Goal: Task Accomplishment & Management: Complete application form

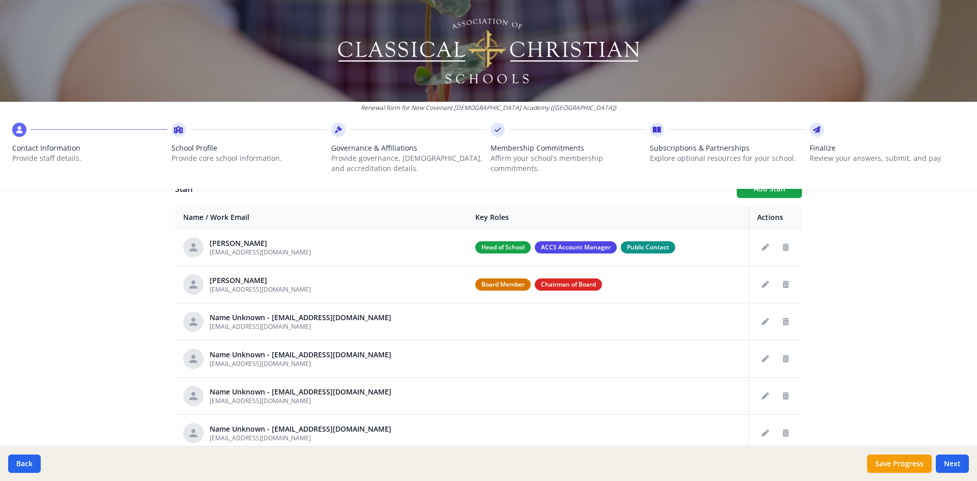
scroll to position [388, 0]
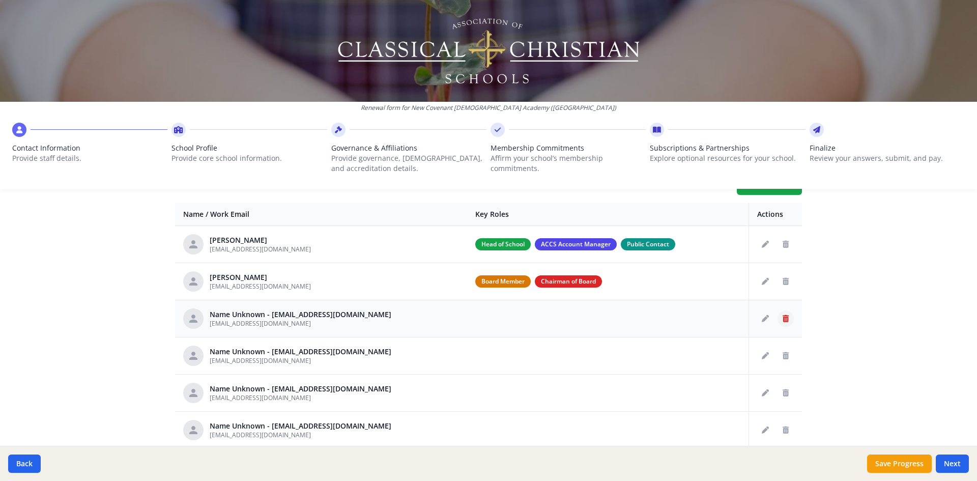
click at [783, 316] on icon "Delete staff" at bounding box center [786, 318] width 6 height 7
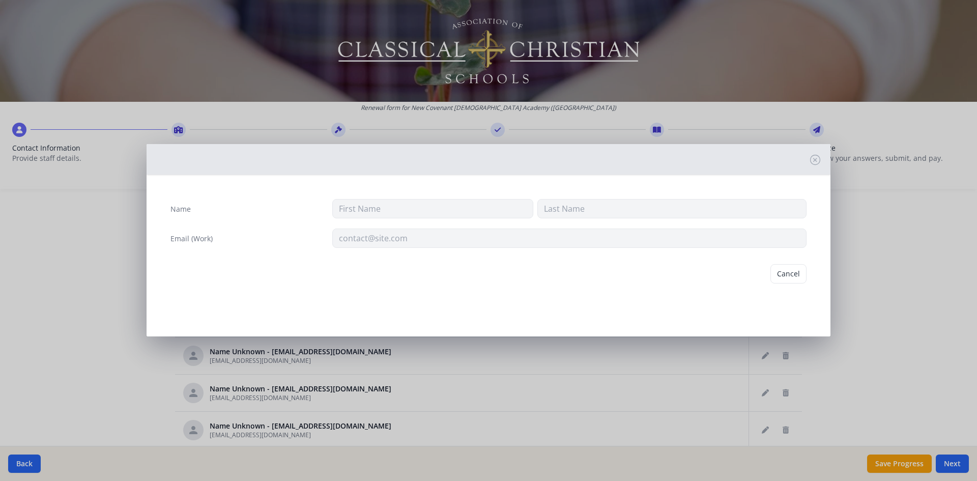
type input "[EMAIL_ADDRESS][DOMAIN_NAME]"
click at [789, 273] on button "Delete" at bounding box center [788, 273] width 35 height 19
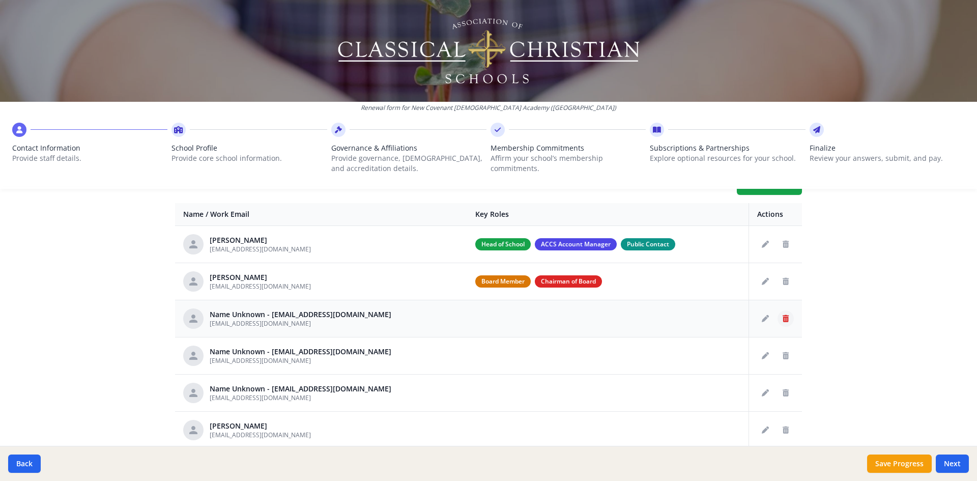
click at [783, 320] on icon "Delete staff" at bounding box center [786, 318] width 6 height 7
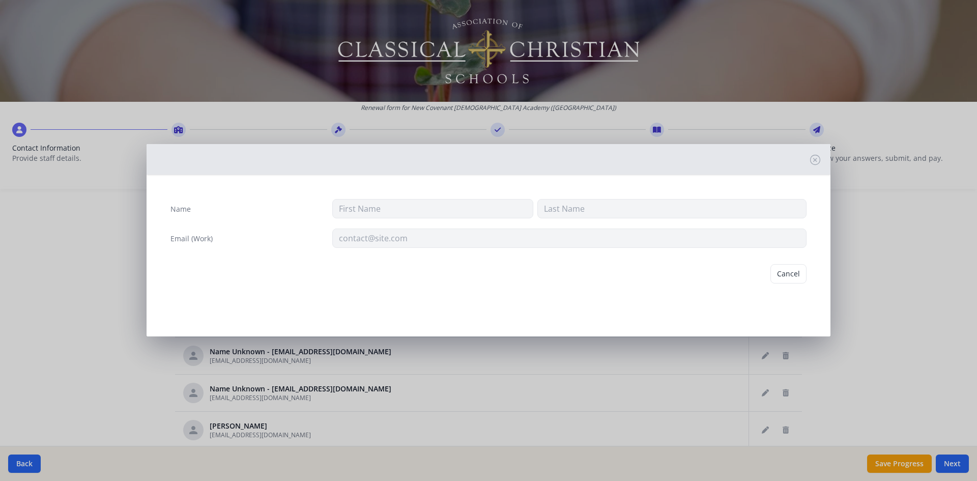
type input "[EMAIL_ADDRESS][DOMAIN_NAME]"
click at [791, 268] on button "Delete" at bounding box center [788, 273] width 35 height 19
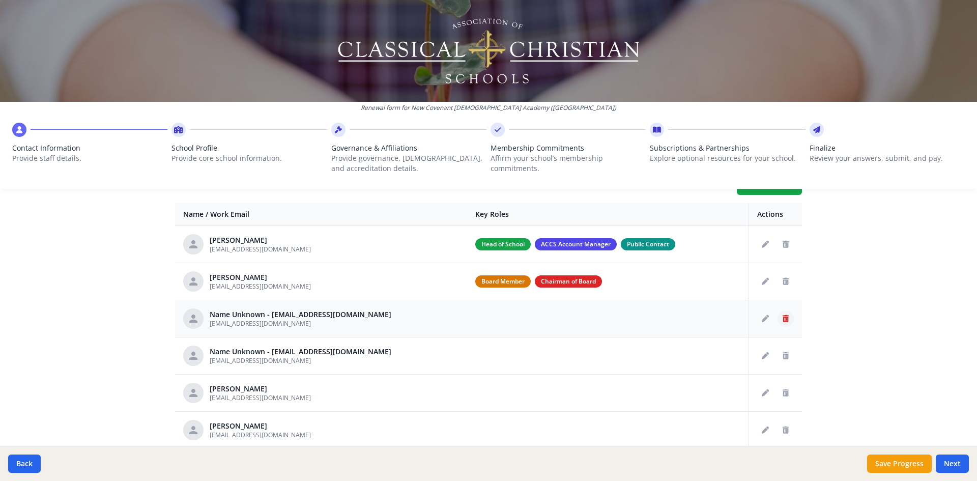
click at [783, 316] on icon "Delete staff" at bounding box center [786, 318] width 6 height 7
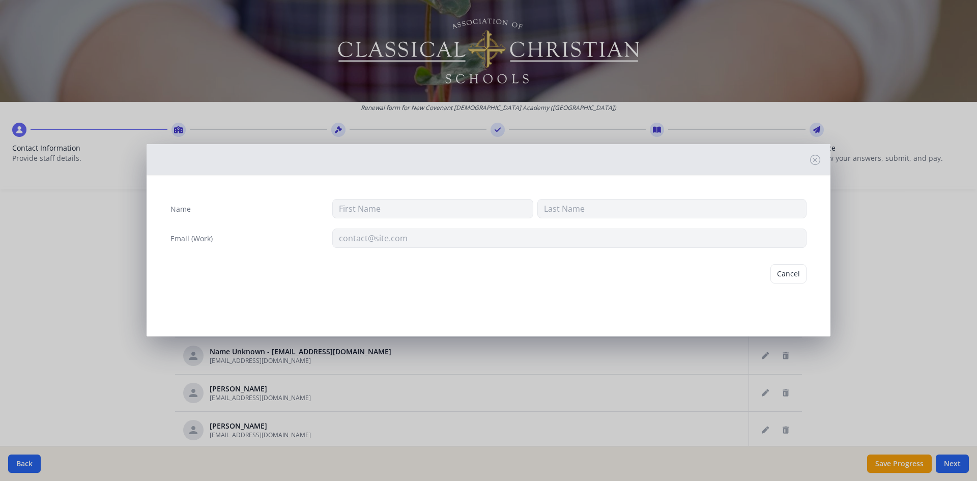
type input "[EMAIL_ADDRESS][DOMAIN_NAME]"
click at [790, 271] on button "Delete" at bounding box center [788, 273] width 35 height 19
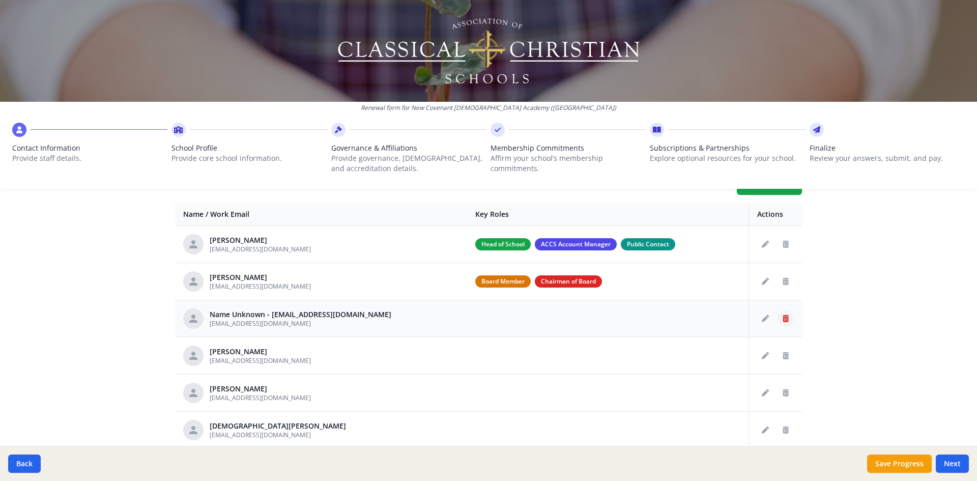
click at [783, 319] on icon "Delete staff" at bounding box center [786, 318] width 6 height 7
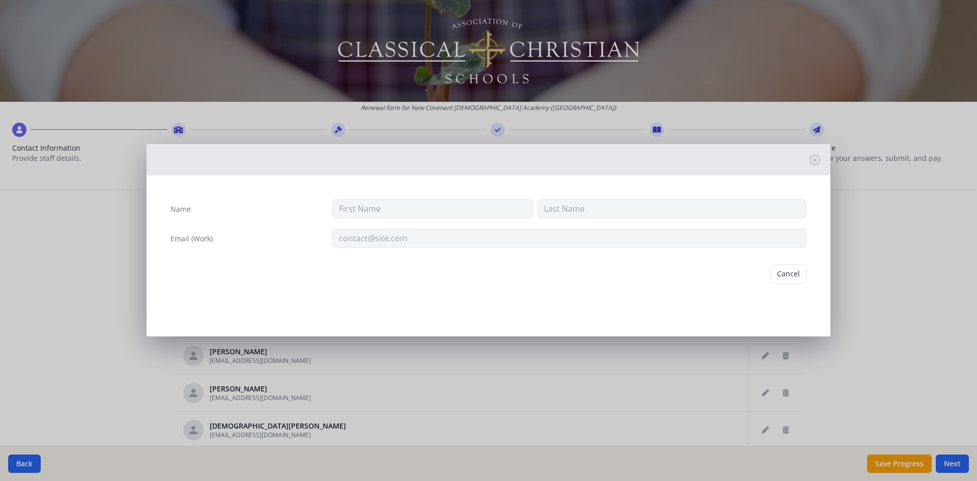
type input "[EMAIL_ADDRESS][DOMAIN_NAME]"
click at [783, 271] on button "Delete" at bounding box center [788, 273] width 35 height 19
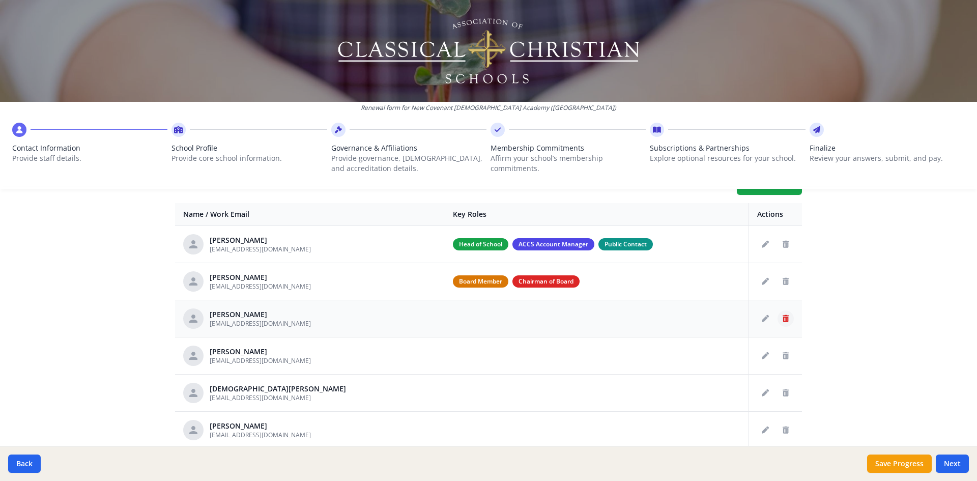
click at [783, 319] on icon "Delete staff" at bounding box center [786, 318] width 6 height 7
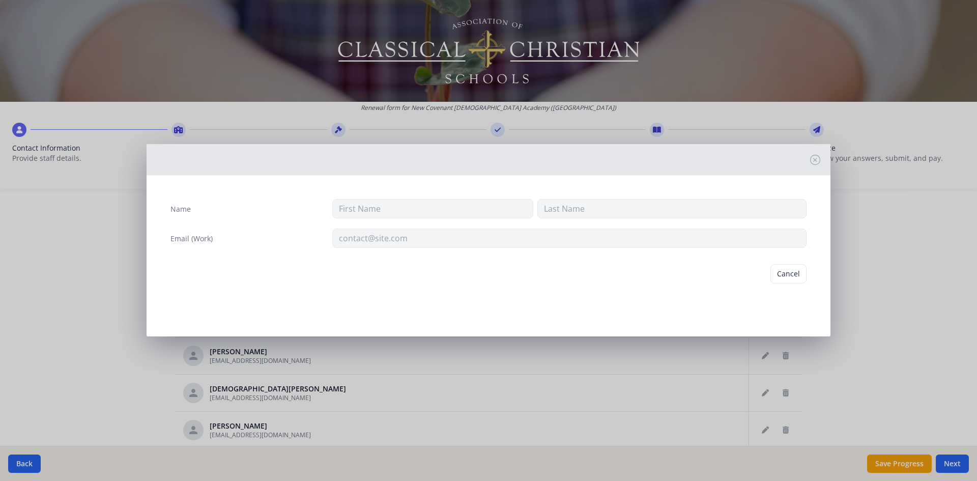
type input "[PERSON_NAME]"
type input "[EMAIL_ADDRESS][DOMAIN_NAME]"
click at [794, 276] on button "Delete" at bounding box center [788, 273] width 35 height 19
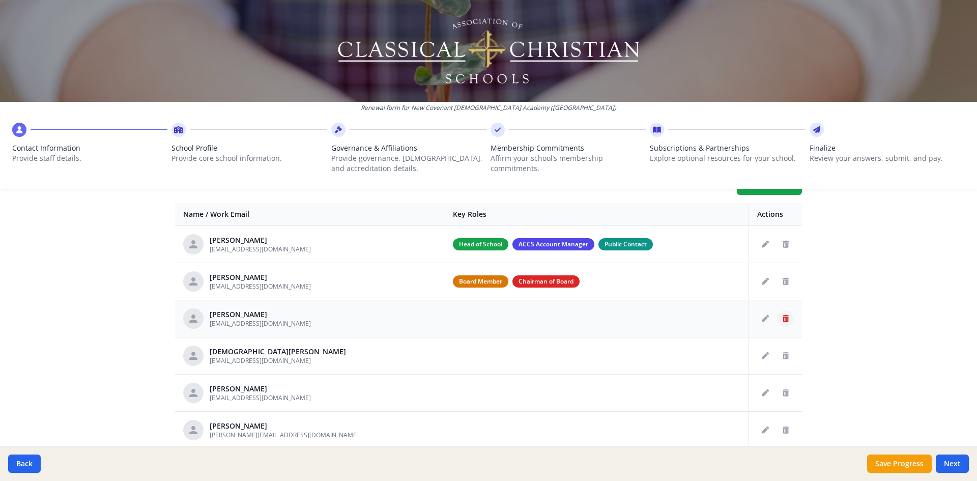
click at [783, 317] on icon "Delete staff" at bounding box center [786, 318] width 6 height 7
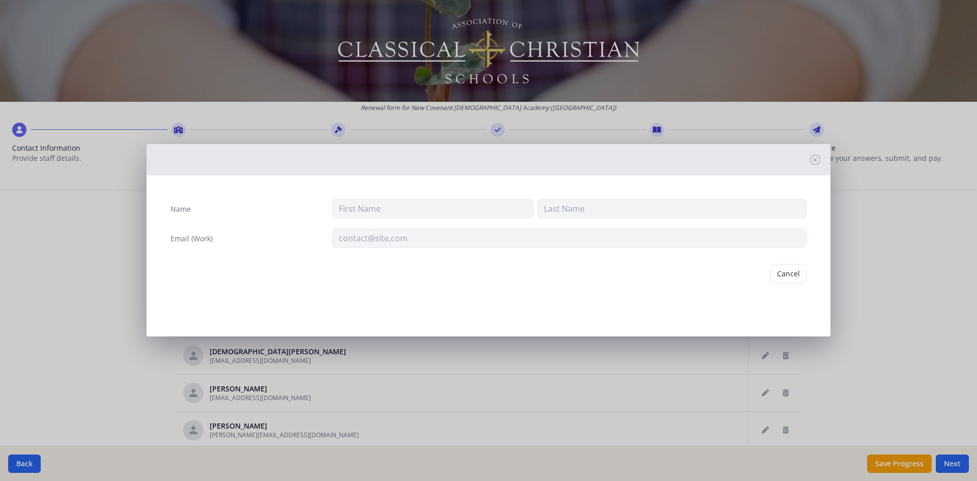
type input "P"
type input "[PERSON_NAME]"
type input "[EMAIL_ADDRESS][DOMAIN_NAME]"
click at [792, 270] on button "Delete" at bounding box center [788, 273] width 35 height 19
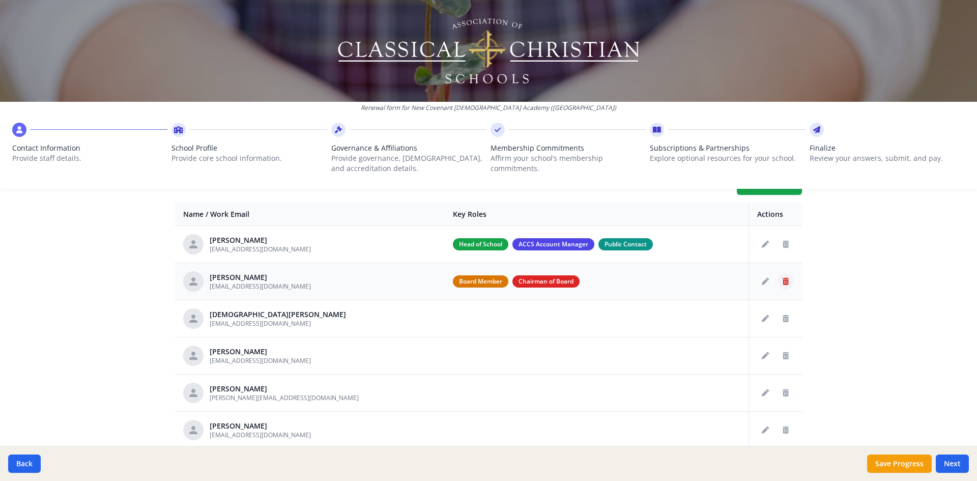
click at [778, 283] on button "Delete staff" at bounding box center [786, 281] width 16 height 16
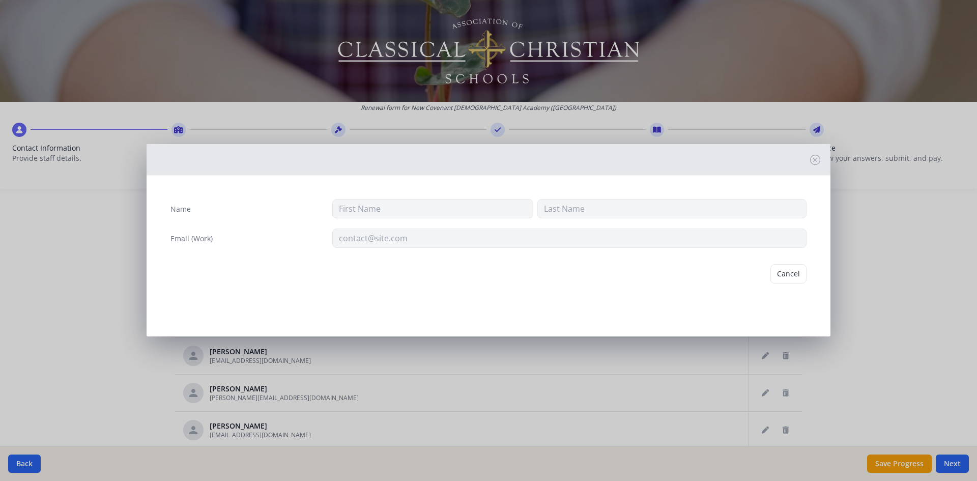
type input "[PERSON_NAME]"
type input "[EMAIL_ADDRESS][DOMAIN_NAME]"
click at [787, 271] on button "Delete" at bounding box center [788, 273] width 35 height 19
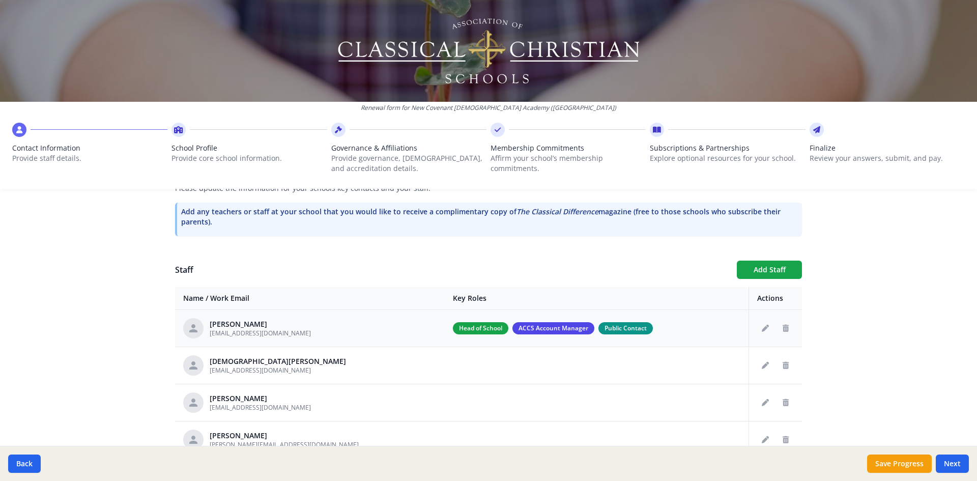
scroll to position [355, 0]
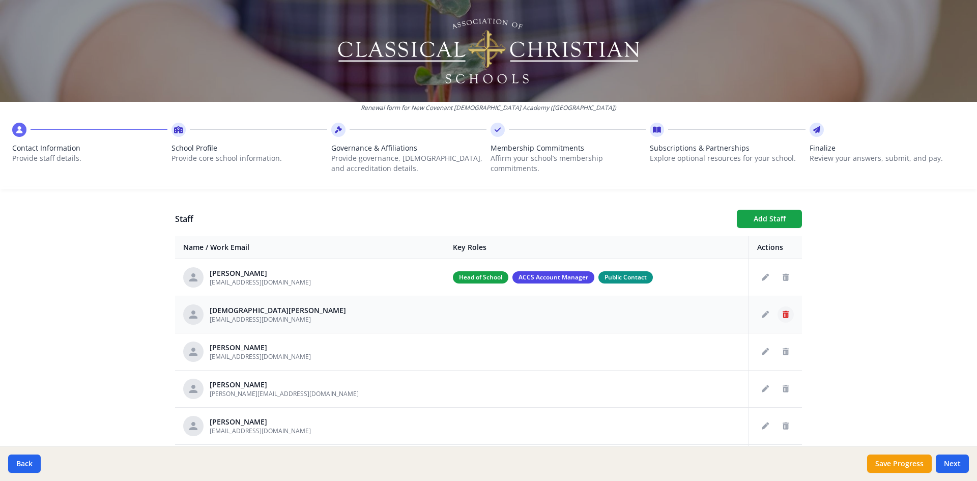
click at [785, 313] on icon "Delete staff" at bounding box center [786, 314] width 6 height 7
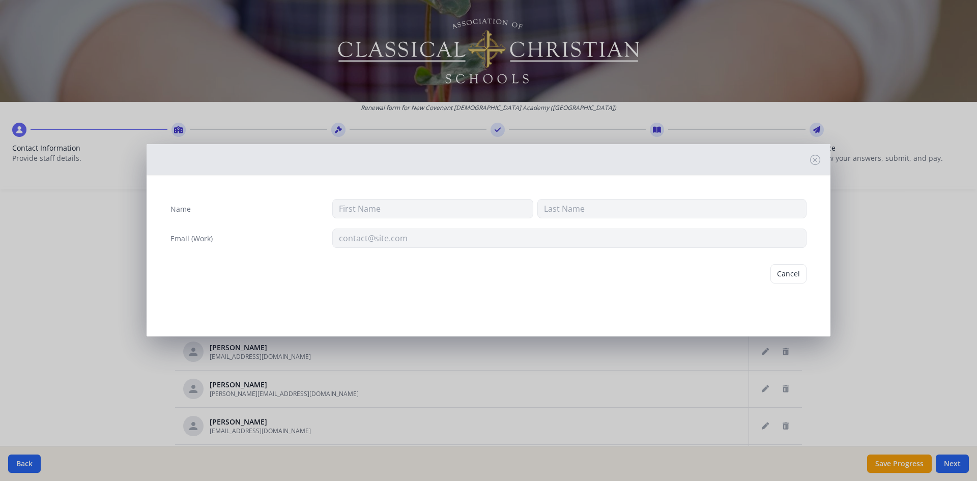
type input "[DEMOGRAPHIC_DATA]"
type input "[PERSON_NAME]"
type input "[EMAIL_ADDRESS][DOMAIN_NAME]"
click at [786, 276] on button "Delete" at bounding box center [788, 273] width 35 height 19
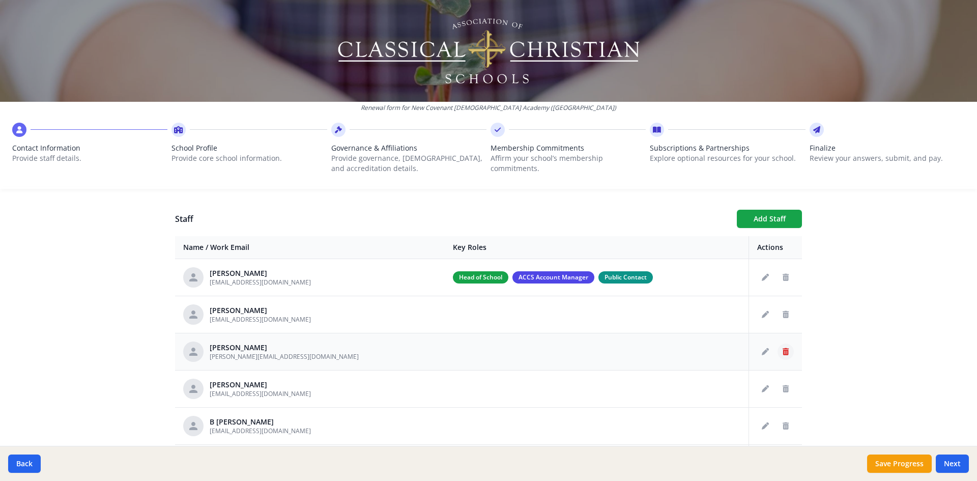
click at [783, 352] on icon "Delete staff" at bounding box center [786, 351] width 6 height 7
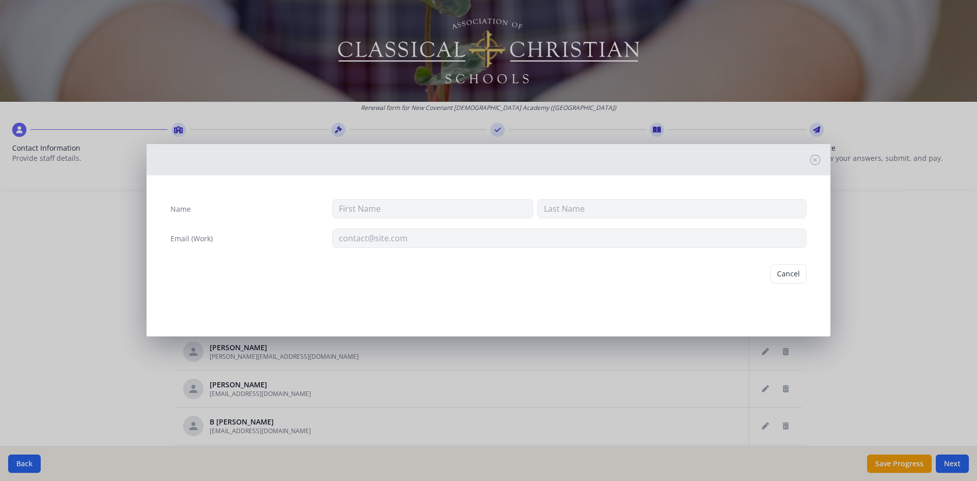
type input "[PERSON_NAME]"
type input "[PERSON_NAME][EMAIL_ADDRESS][DOMAIN_NAME]"
click at [788, 272] on button "Delete" at bounding box center [788, 273] width 35 height 19
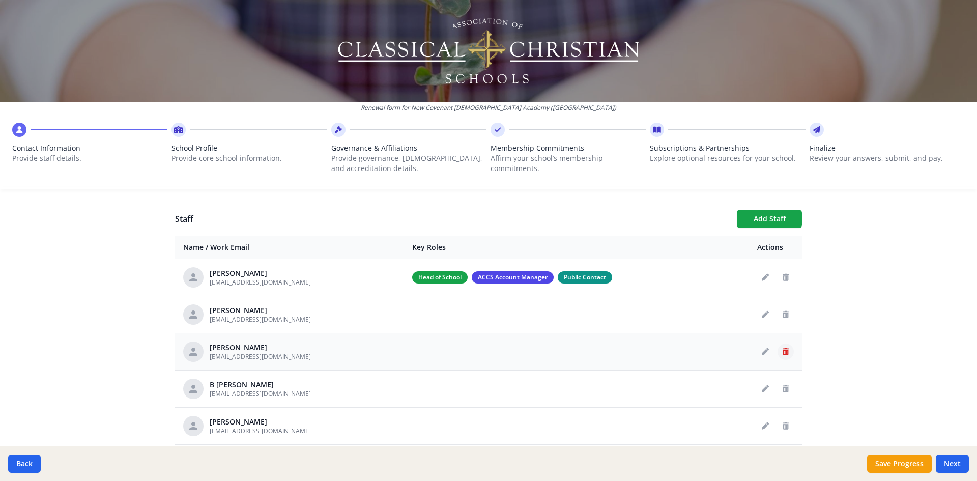
click at [783, 351] on icon "Delete staff" at bounding box center [786, 351] width 6 height 7
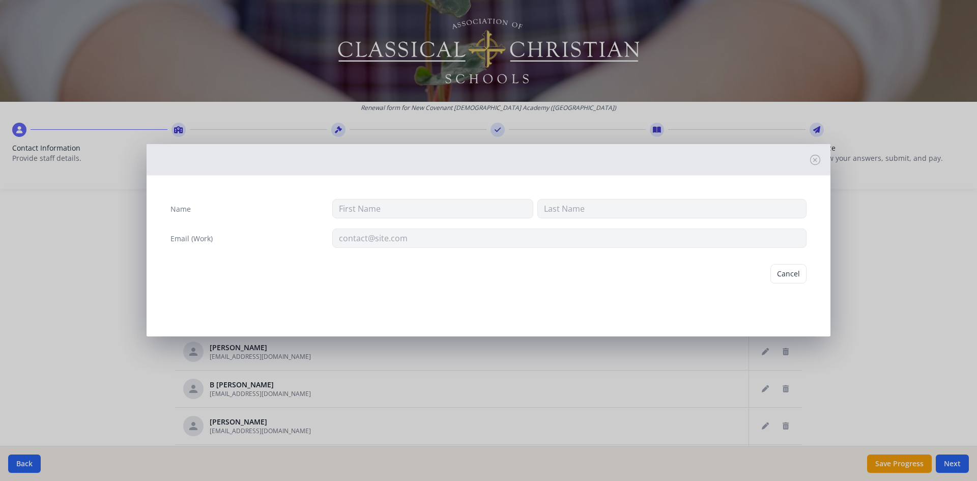
type input "[PERSON_NAME]"
type input "[EMAIL_ADDRESS][DOMAIN_NAME]"
click at [786, 274] on button "Delete" at bounding box center [788, 273] width 35 height 19
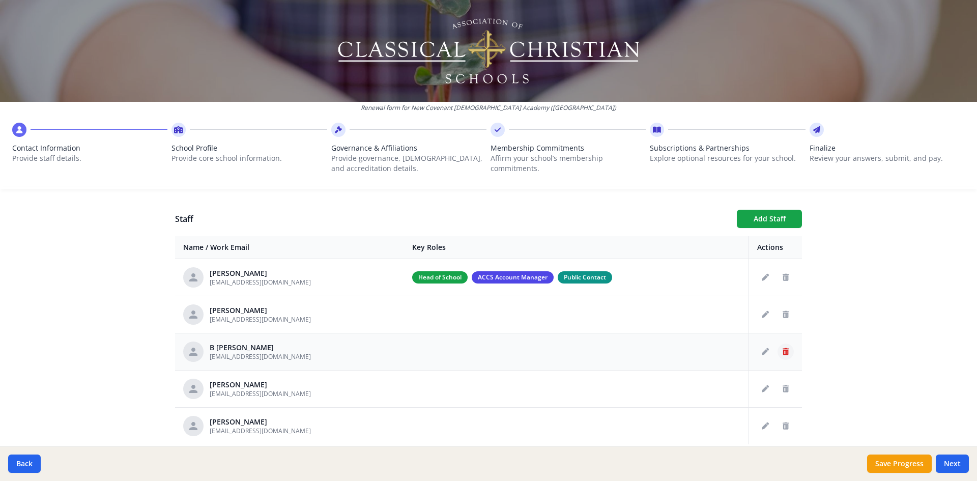
click at [783, 353] on icon "Delete staff" at bounding box center [786, 351] width 6 height 7
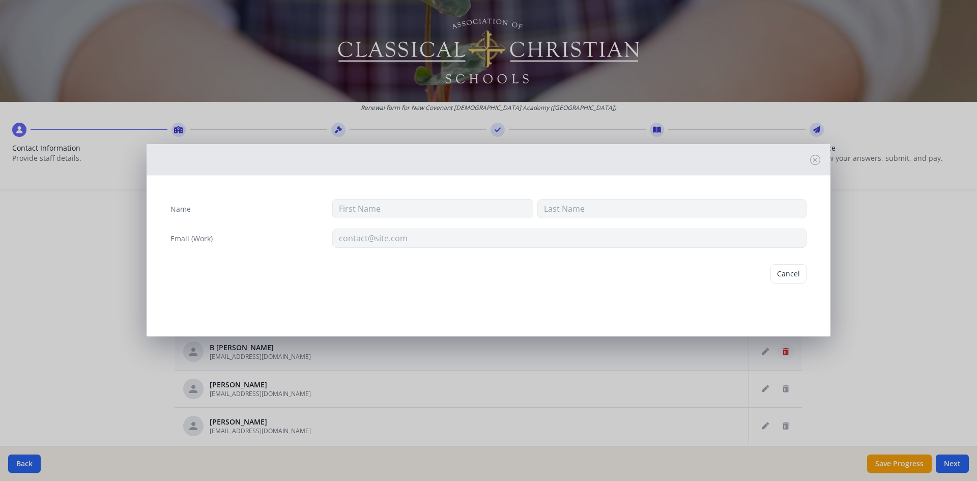
type input "B"
type input "[PERSON_NAME]"
type input "[EMAIL_ADDRESS][DOMAIN_NAME]"
click at [794, 274] on button "Delete" at bounding box center [788, 273] width 35 height 19
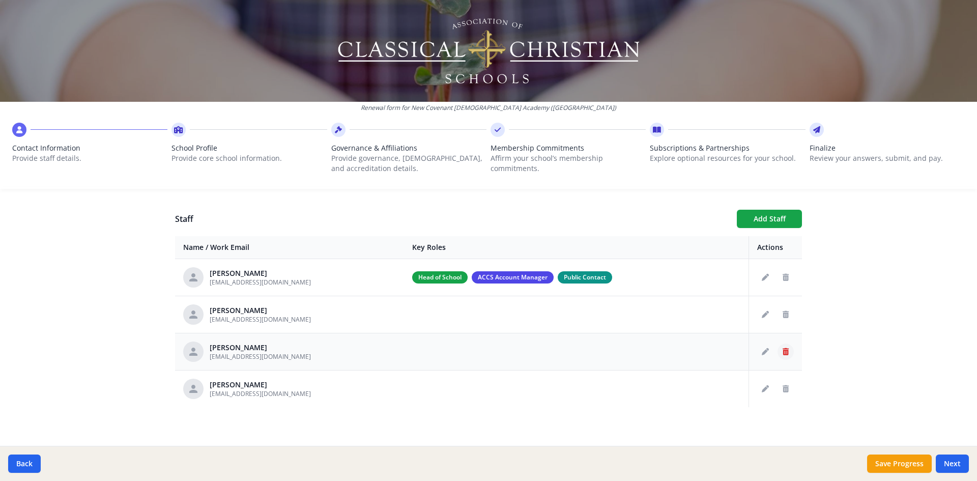
click at [785, 352] on icon "Delete staff" at bounding box center [786, 351] width 6 height 7
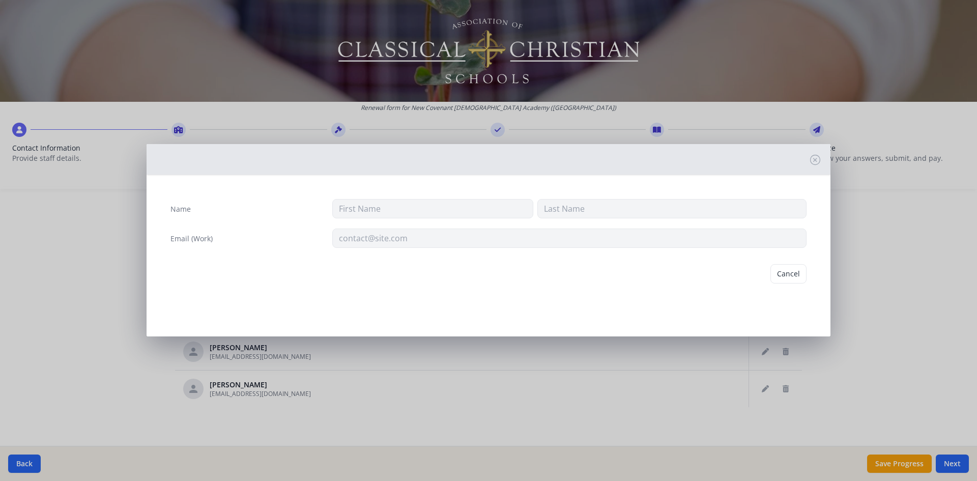
type input "[PERSON_NAME]"
type input "[EMAIL_ADDRESS][DOMAIN_NAME]"
click at [791, 272] on button "Delete" at bounding box center [788, 273] width 35 height 19
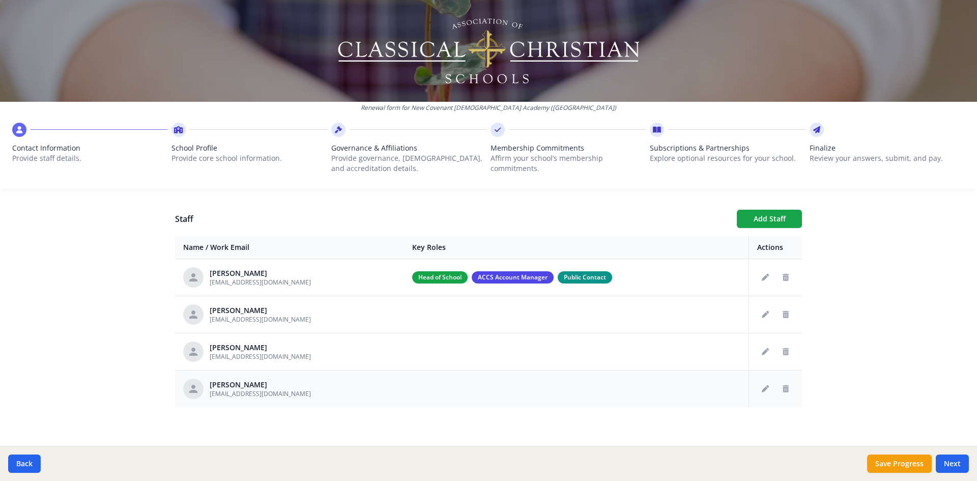
scroll to position [322, 0]
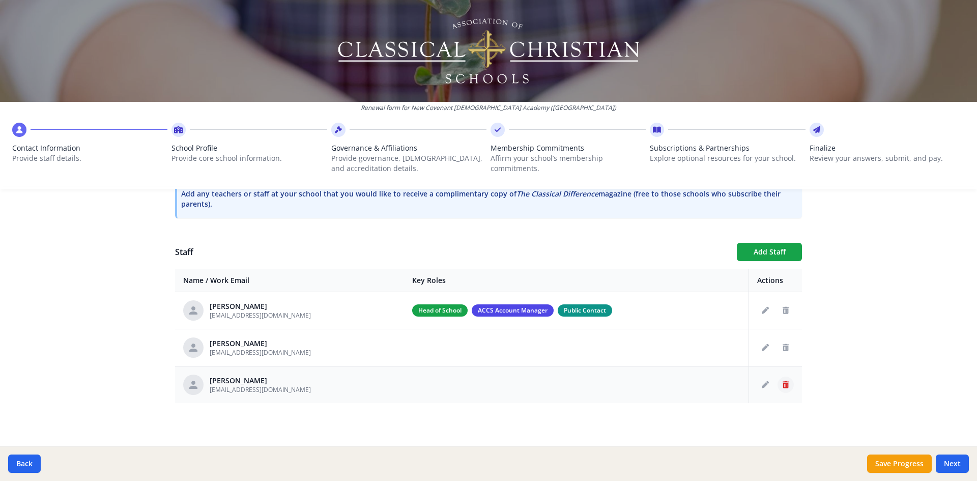
click at [784, 385] on icon "Delete staff" at bounding box center [786, 384] width 6 height 7
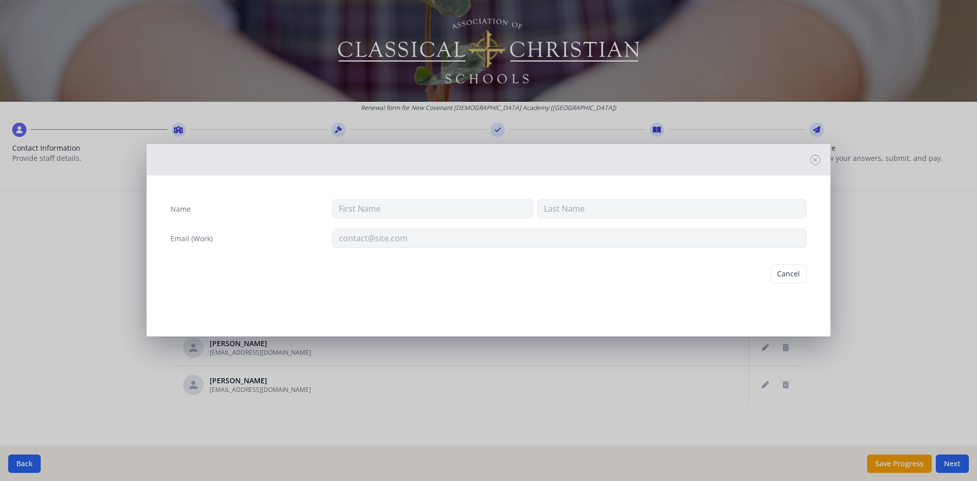
type input "Mark"
type input "[PERSON_NAME]"
type input "[EMAIL_ADDRESS][DOMAIN_NAME]"
click at [790, 268] on button "Delete" at bounding box center [788, 273] width 35 height 19
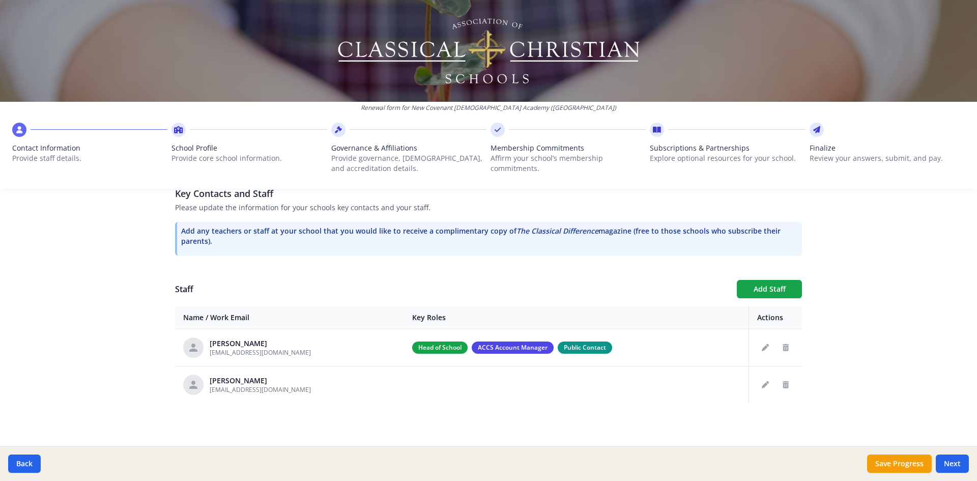
scroll to position [284, 0]
click at [956, 461] on button "Next" at bounding box center [952, 463] width 33 height 18
type input "[PHONE_NUMBER]"
type input "8"
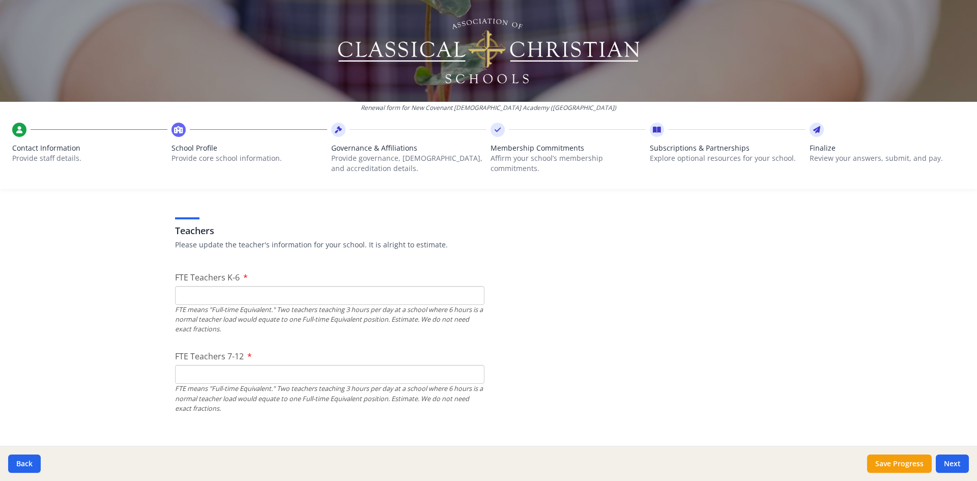
scroll to position [590, 0]
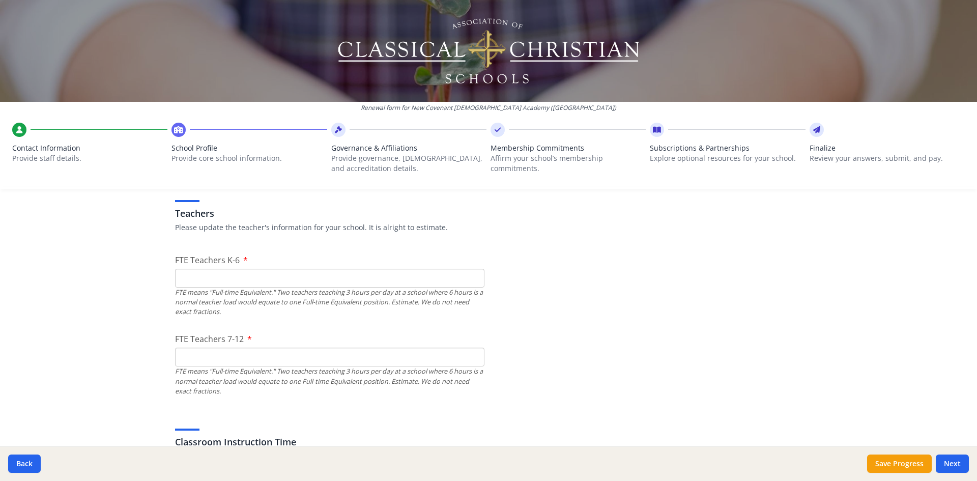
click at [225, 276] on input "FTE Teachers K-6" at bounding box center [329, 278] width 309 height 19
type input "7"
click at [198, 359] on input "FTE Teachers 7-12" at bounding box center [329, 357] width 309 height 19
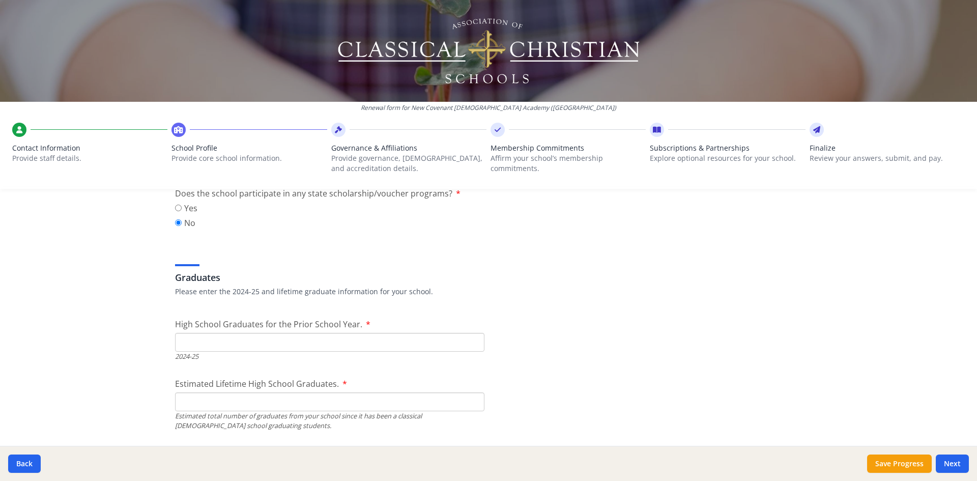
scroll to position [1404, 0]
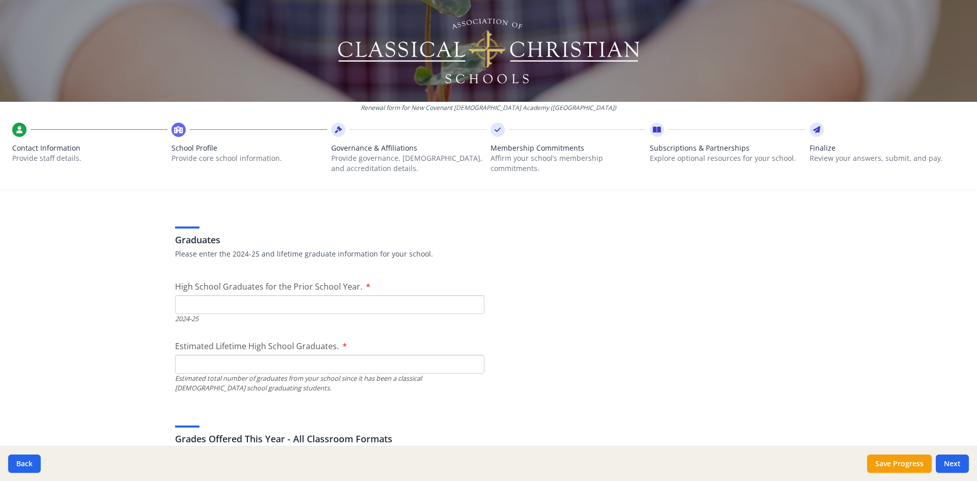
type input "5"
click at [258, 303] on input "High School Graduates for the Prior School Year." at bounding box center [329, 304] width 309 height 19
type input "3"
click at [306, 362] on input "Estimated Lifetime High School Graduates." at bounding box center [329, 364] width 309 height 19
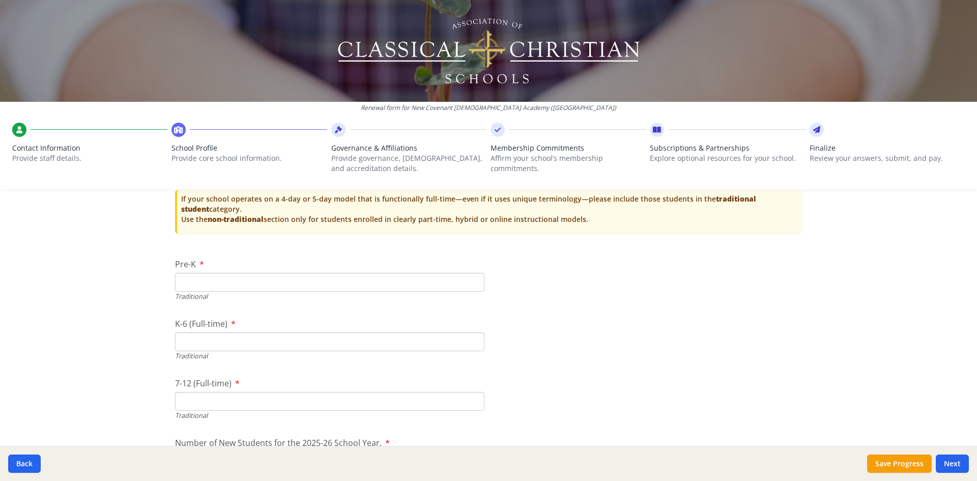
scroll to position [2167, 0]
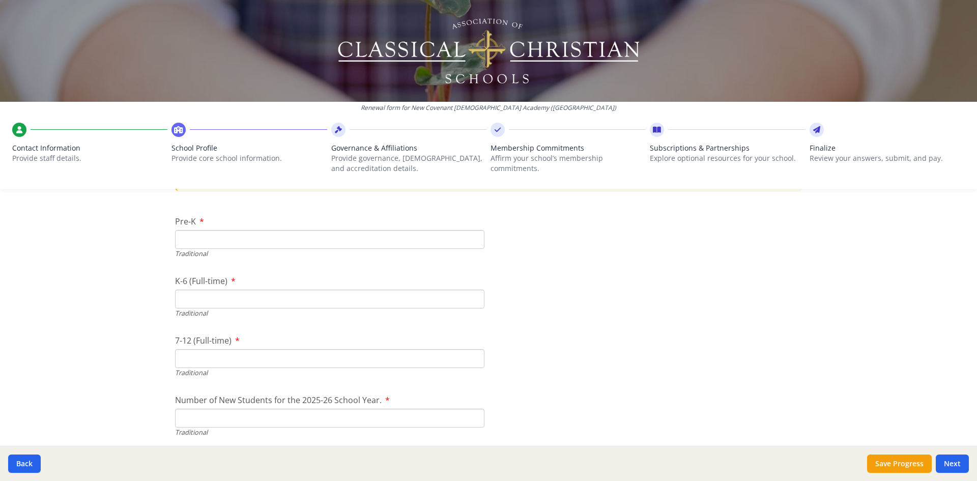
type input "6"
click at [242, 241] on input "Pre-K" at bounding box center [329, 239] width 309 height 19
type input "0"
click at [240, 300] on input "K-6 (Full-time)" at bounding box center [329, 299] width 309 height 19
type input "84"
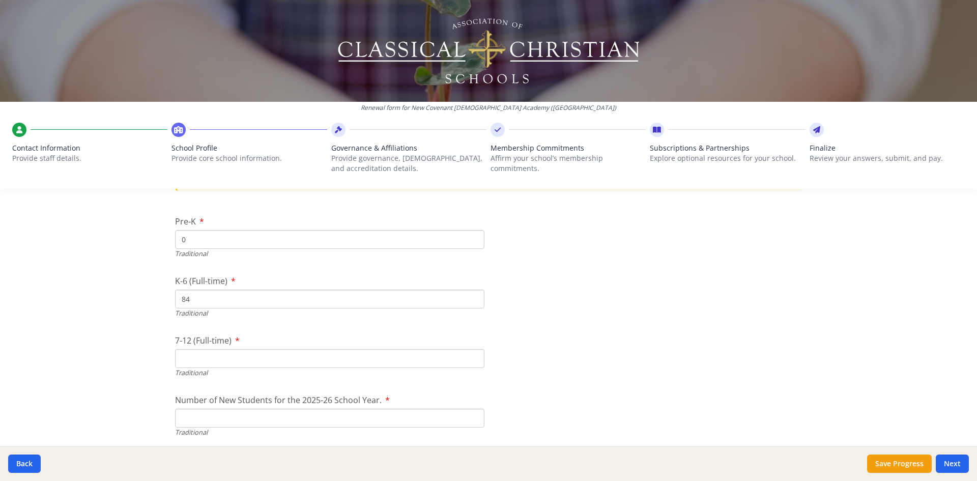
click at [199, 361] on input "7-12 (Full-time)" at bounding box center [329, 358] width 309 height 19
type input "38"
click at [276, 418] on input "Number of New Students for the 2025-26 School Year." at bounding box center [329, 418] width 309 height 19
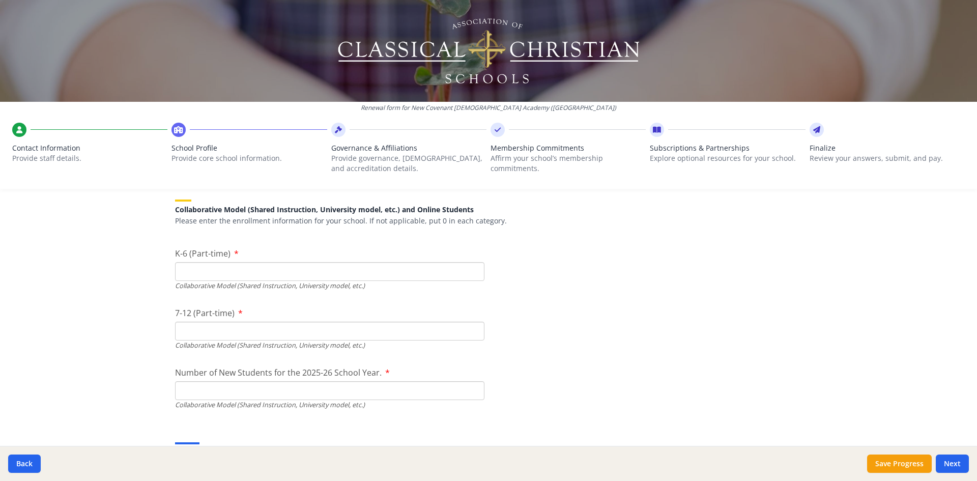
scroll to position [2371, 0]
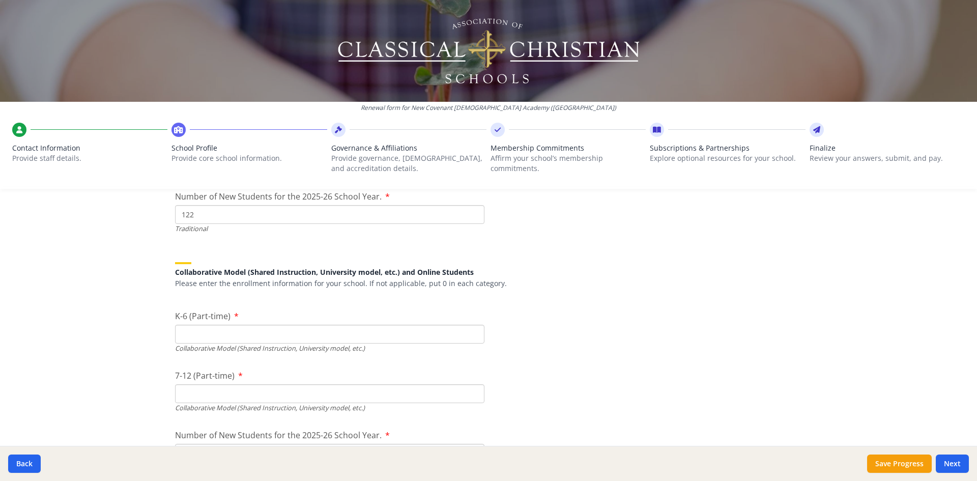
type input "122"
click at [243, 336] on input "K-6 (Part-time)" at bounding box center [329, 334] width 309 height 19
type input "0"
click at [258, 396] on input "7-12 (Part-time)" at bounding box center [329, 393] width 309 height 19
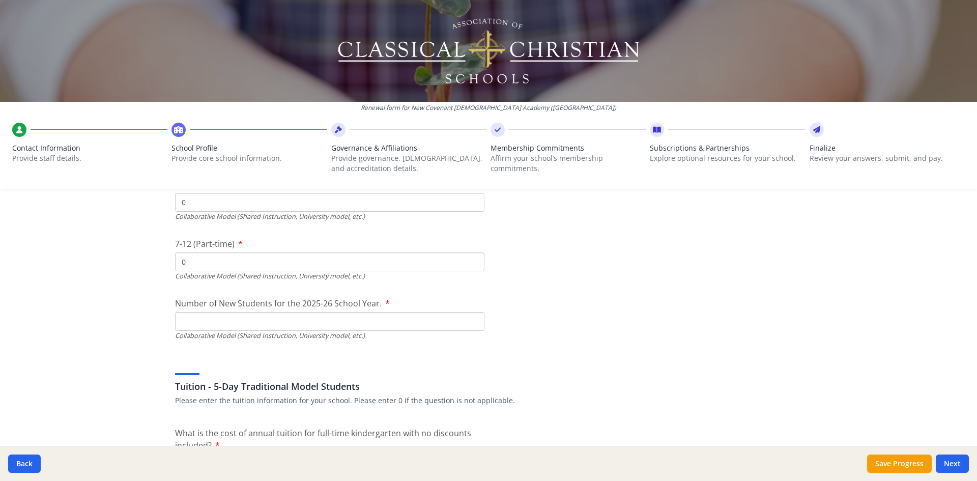
scroll to position [2524, 0]
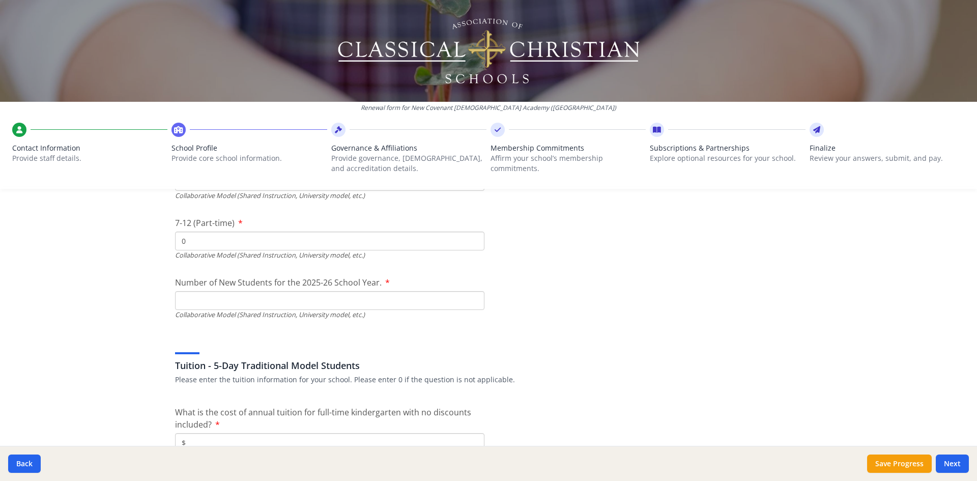
type input "0"
click at [303, 71] on input "Number of New Students for the 2025-26 School Year." at bounding box center [329, 61] width 309 height 19
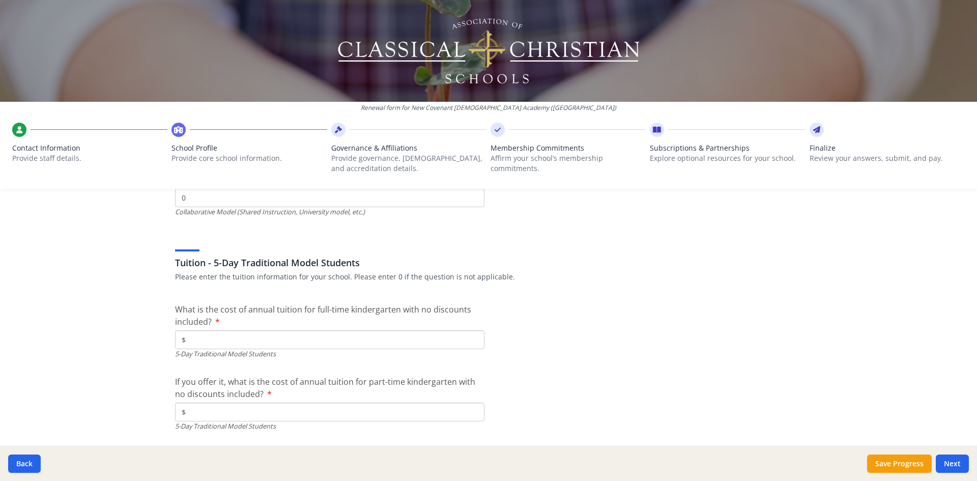
scroll to position [2625, 0]
type input "0"
click at [198, 339] on input "$" at bounding box center [329, 340] width 309 height 19
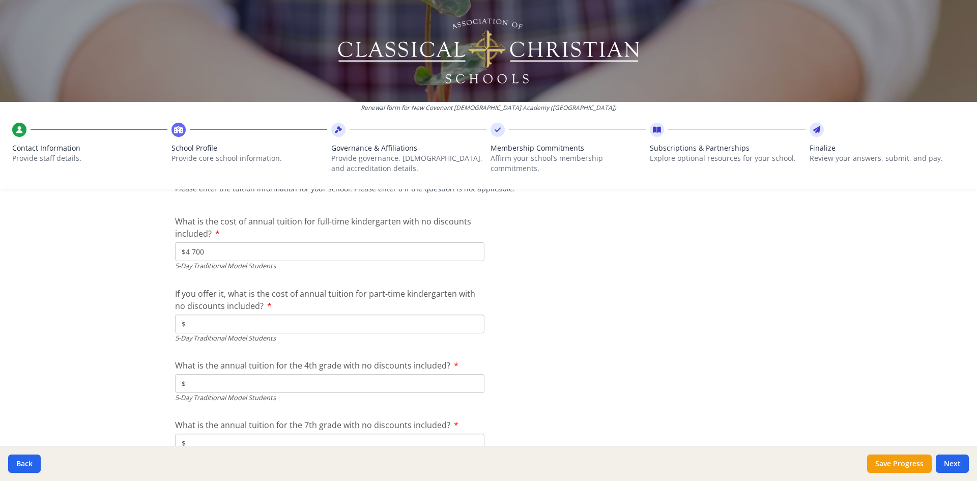
scroll to position [2727, 0]
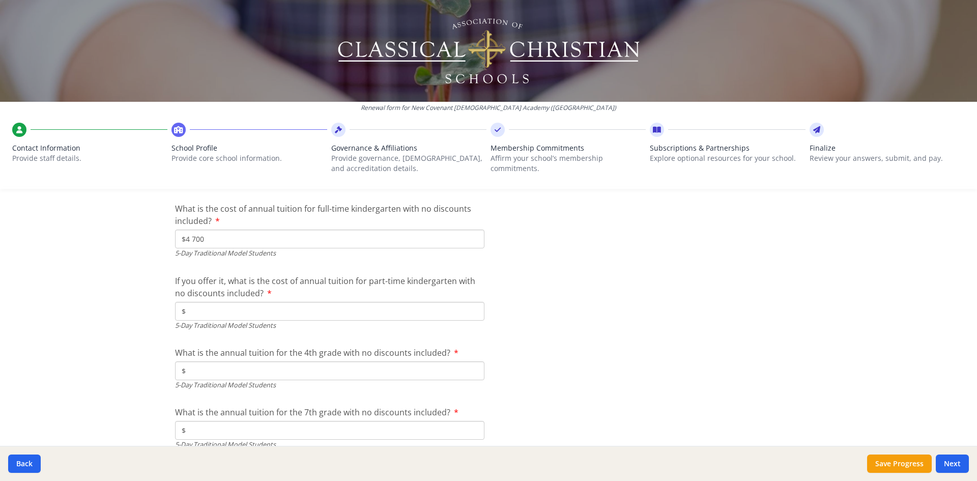
type input "$4 700"
click at [189, 315] on input "$" at bounding box center [329, 311] width 309 height 19
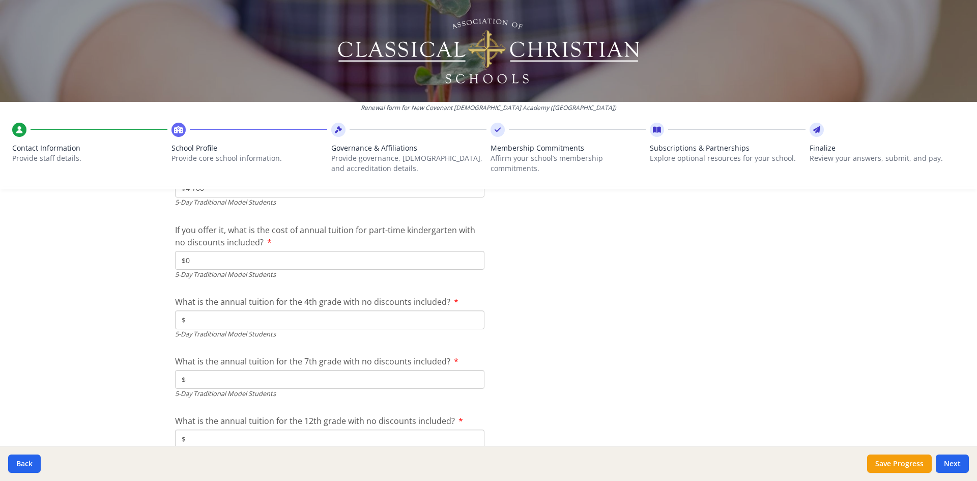
type input "$0"
drag, startPoint x: 194, startPoint y: 324, endPoint x: 202, endPoint y: 327, distance: 8.0
click at [202, 327] on input "$" at bounding box center [329, 319] width 309 height 19
type input "$4 700"
click at [246, 382] on input "$" at bounding box center [329, 379] width 309 height 19
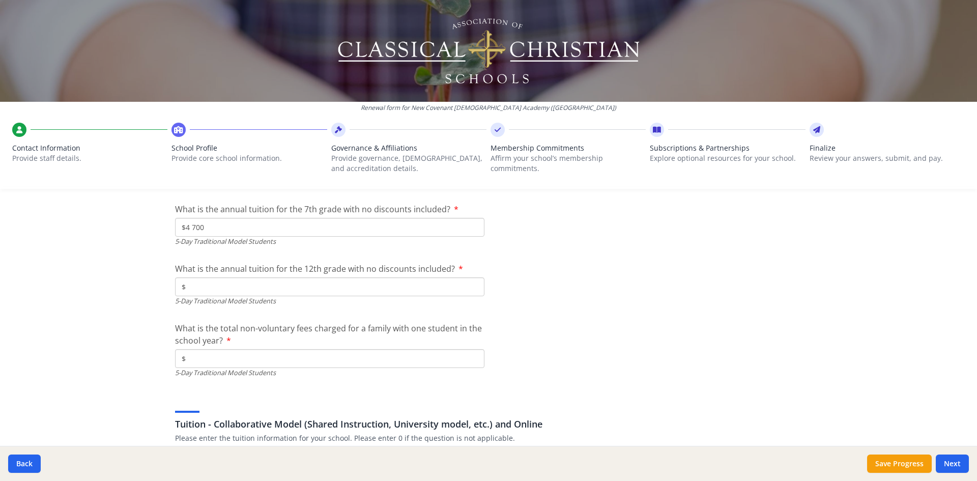
scroll to position [2931, 0]
type input "$4 700"
click at [272, 291] on input "$" at bounding box center [329, 286] width 309 height 19
type input "$4 900"
click at [215, 358] on input "$" at bounding box center [329, 358] width 309 height 19
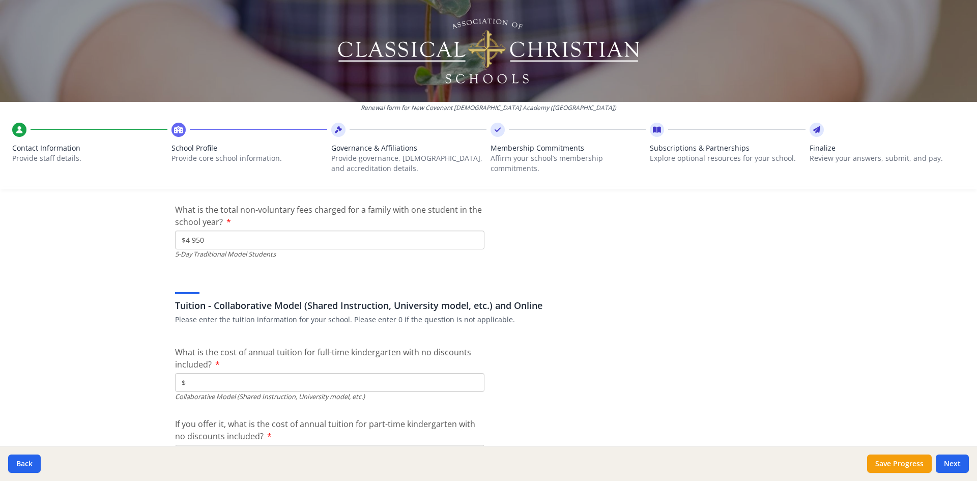
scroll to position [3083, 0]
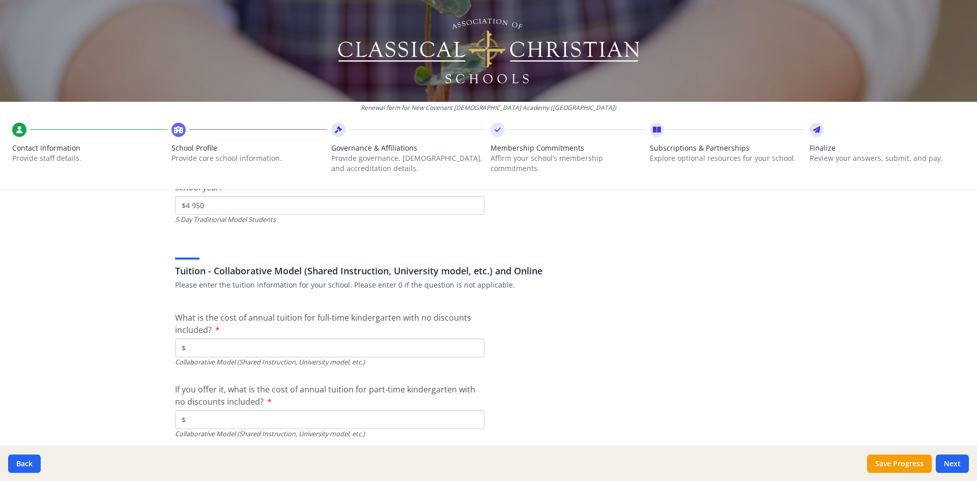
type input "$4 950"
type input "$0"
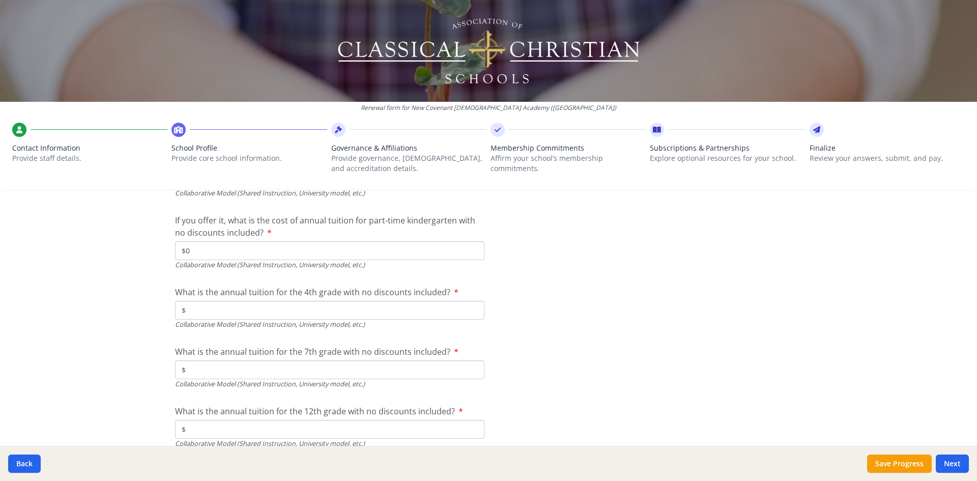
scroll to position [3236, 0]
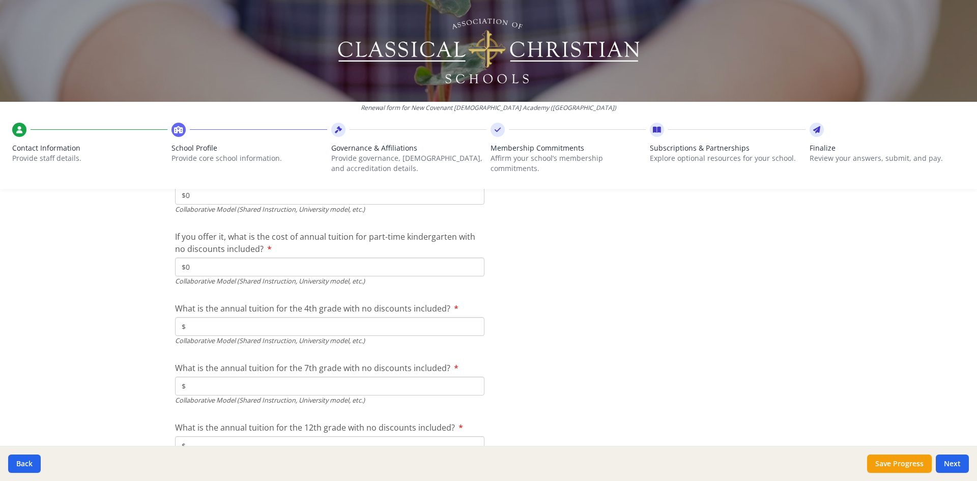
type input "$0"
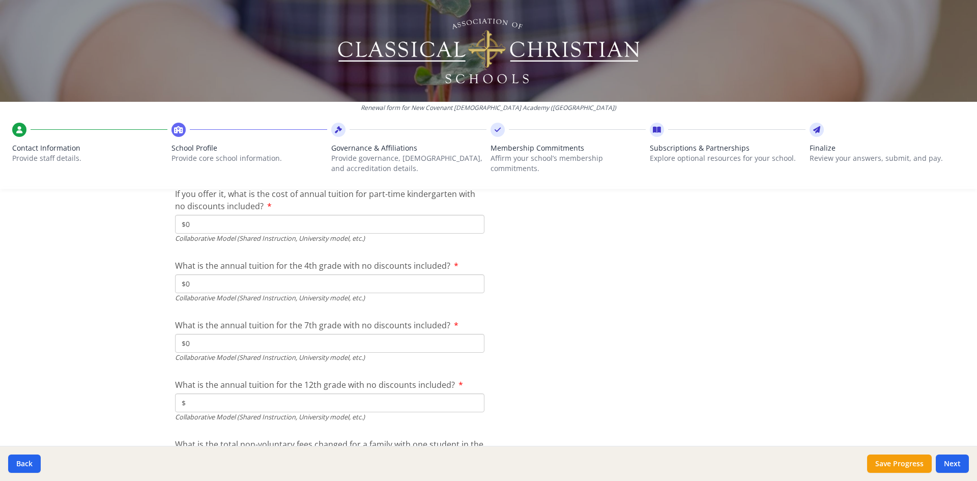
scroll to position [3338, 0]
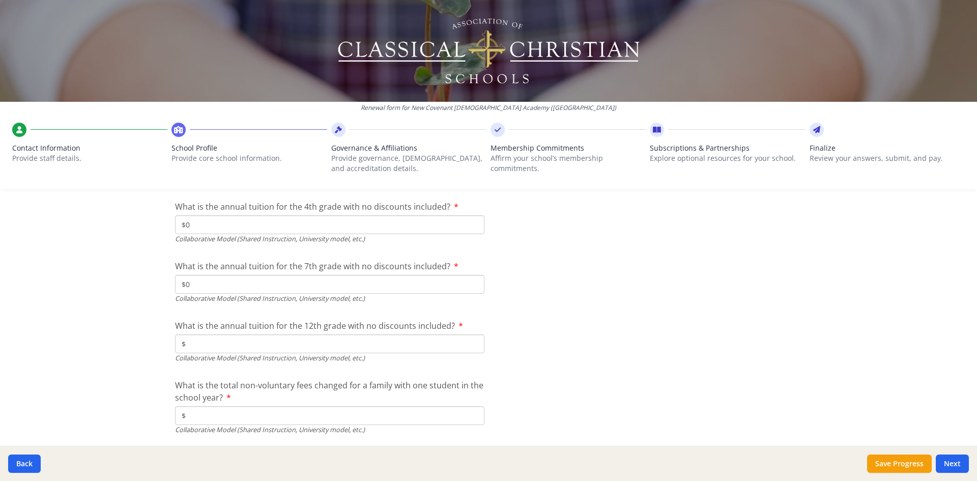
type input "$0"
click at [205, 418] on input "$" at bounding box center [329, 415] width 309 height 19
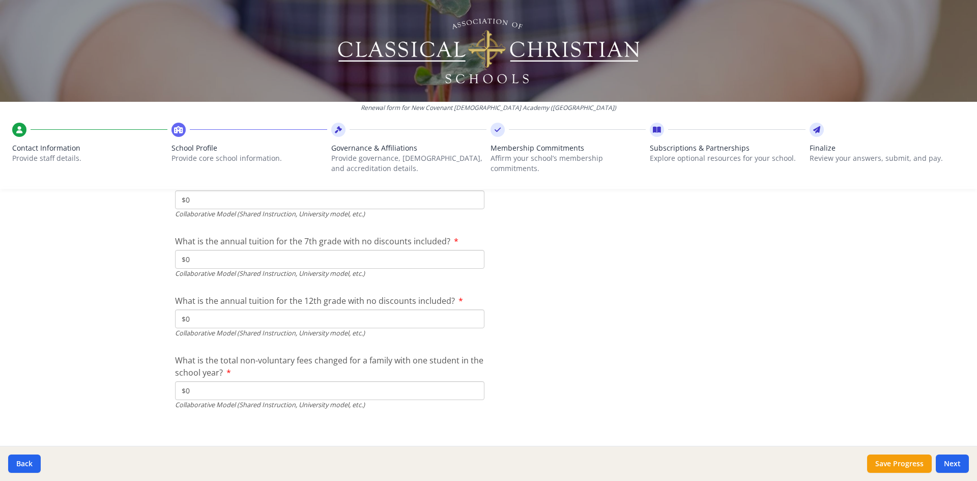
scroll to position [3370, 0]
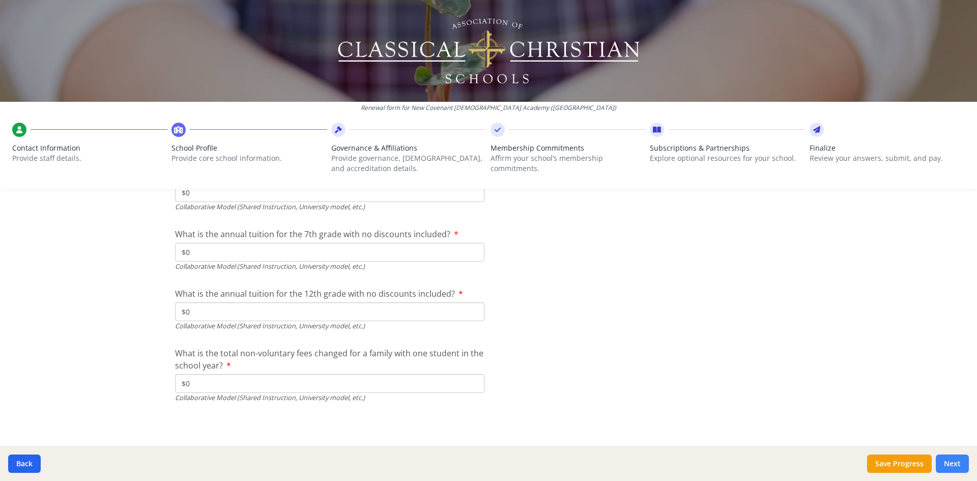
type input "$0"
click at [949, 463] on button "Next" at bounding box center [952, 463] width 33 height 18
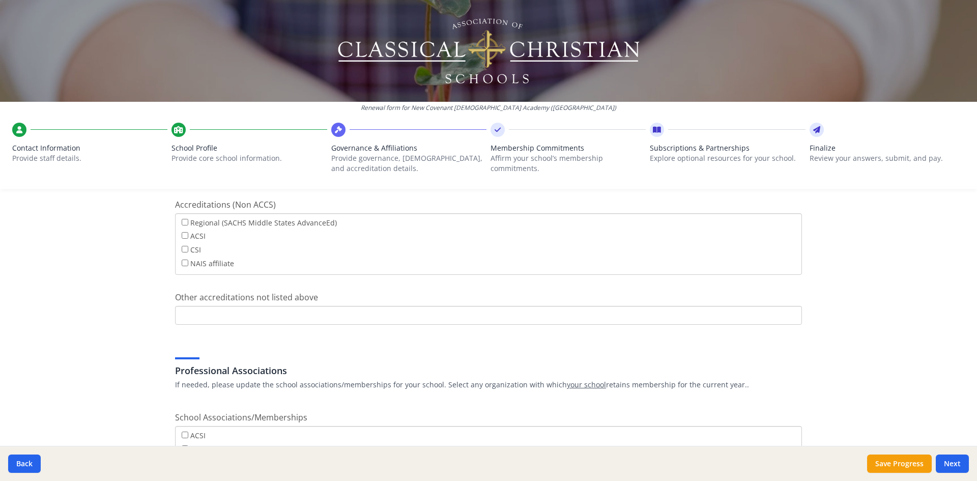
scroll to position [569, 0]
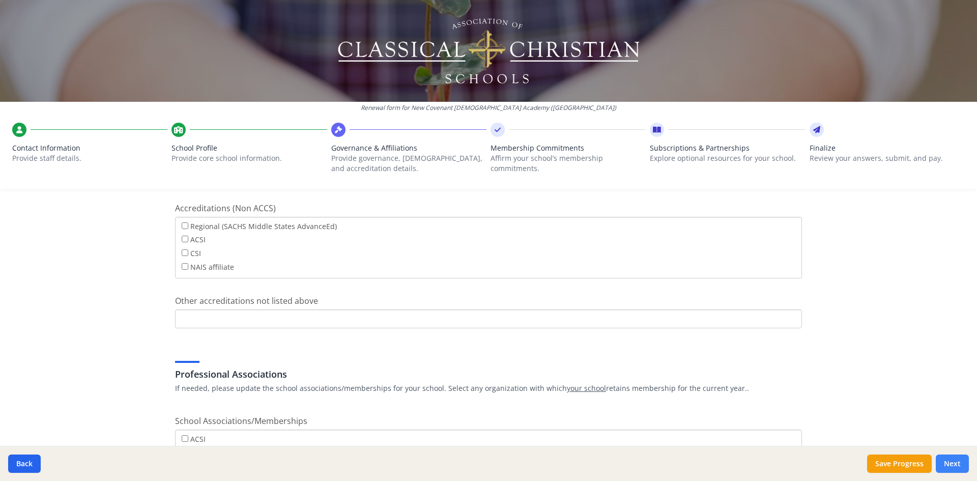
click at [957, 460] on button "Next" at bounding box center [952, 463] width 33 height 18
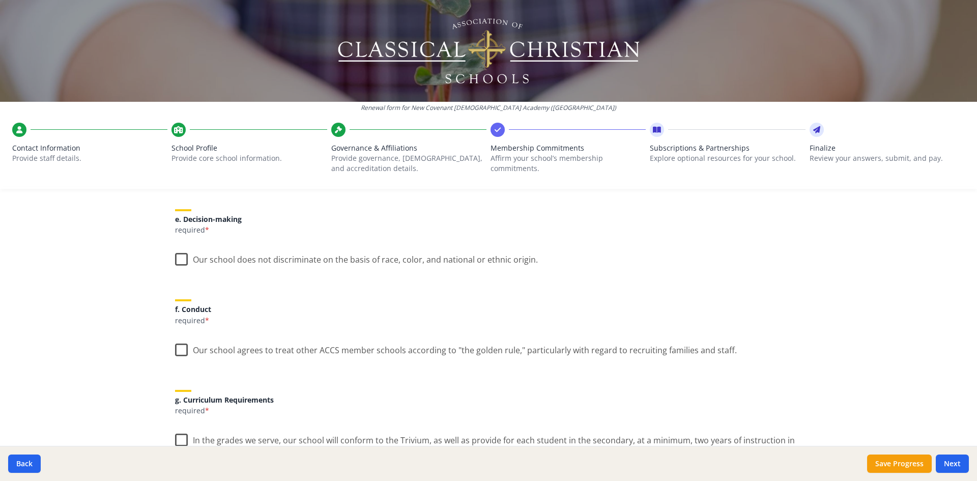
click at [175, 260] on label "Our school does not discriminate on the basis of race, color, and national or e…" at bounding box center [356, 257] width 363 height 22
click at [0, 0] on input "Our school does not discriminate on the basis of race, color, and national or e…" at bounding box center [0, 0] width 0 height 0
click at [177, 347] on label "Our school agrees to treat other ACCS member schools according to "the golden r…" at bounding box center [456, 348] width 562 height 22
click at [0, 0] on input "Our school agrees to treat other ACCS member schools according to "the golden r…" at bounding box center [0, 0] width 0 height 0
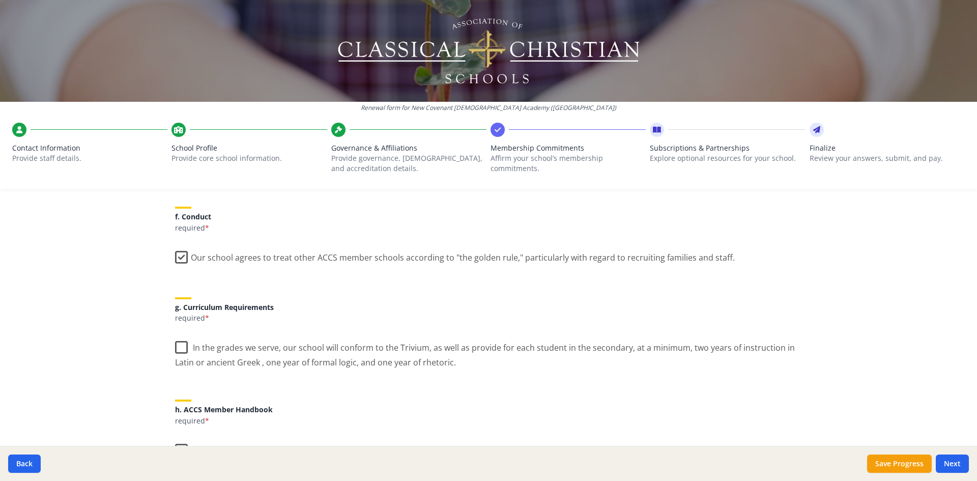
scroll to position [671, 0]
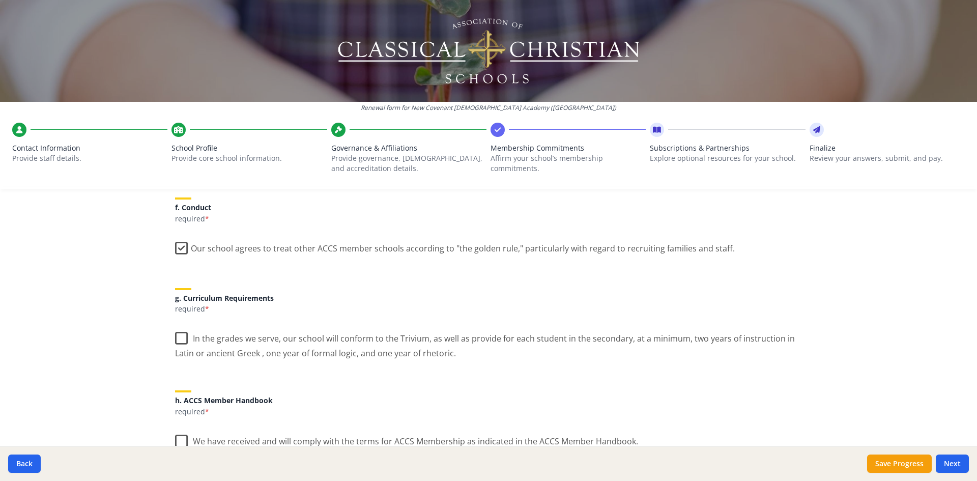
click at [176, 337] on label "In the grades we serve, our school will conform to the Trivium, as well as prov…" at bounding box center [488, 342] width 627 height 34
click at [0, 0] on input "In the grades we serve, our school will conform to the Trivium, as well as prov…" at bounding box center [0, 0] width 0 height 0
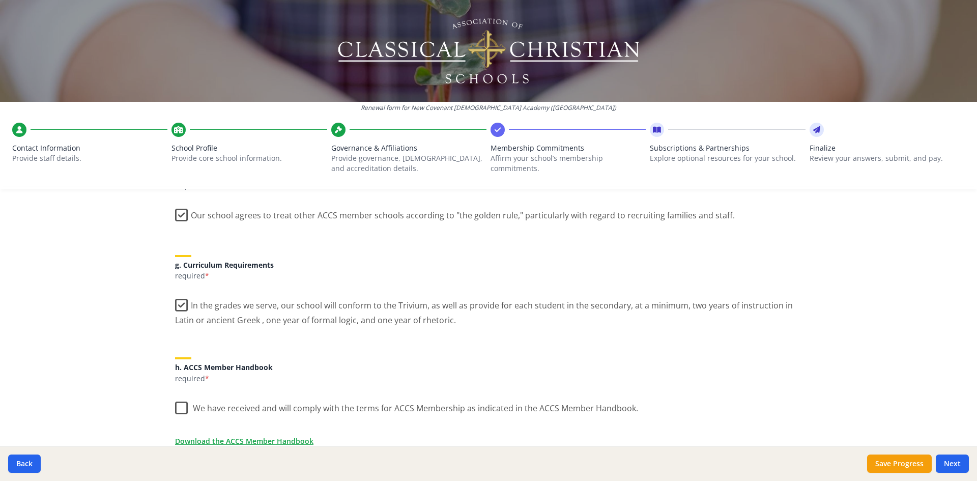
scroll to position [722, 0]
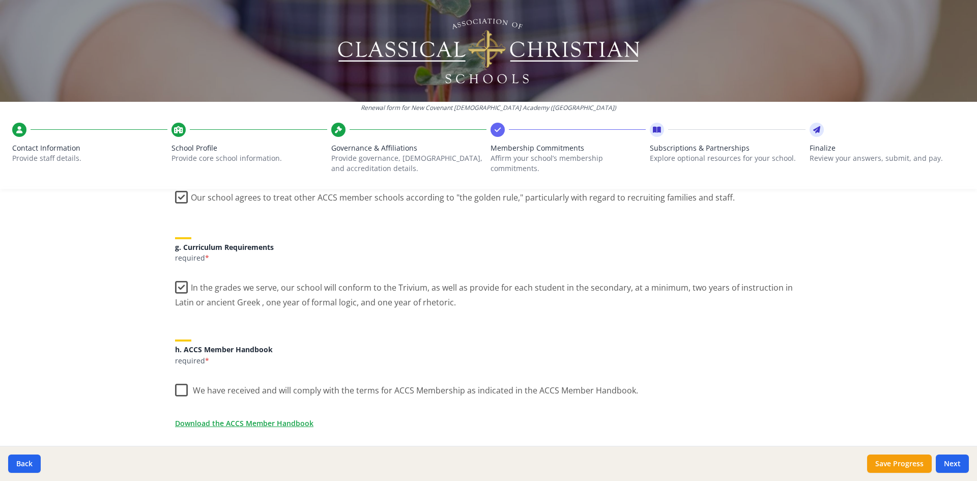
click at [178, 388] on label "We have received and will comply with the terms for ACCS Membership as indicate…" at bounding box center [406, 388] width 463 height 22
click at [0, 0] on input "We have received and will comply with the terms for ACCS Membership as indicate…" at bounding box center [0, 0] width 0 height 0
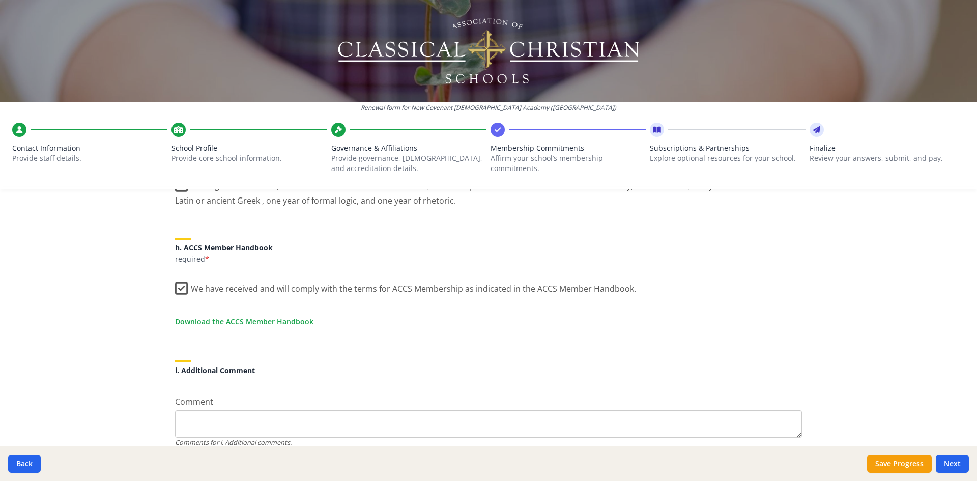
scroll to position [868, 0]
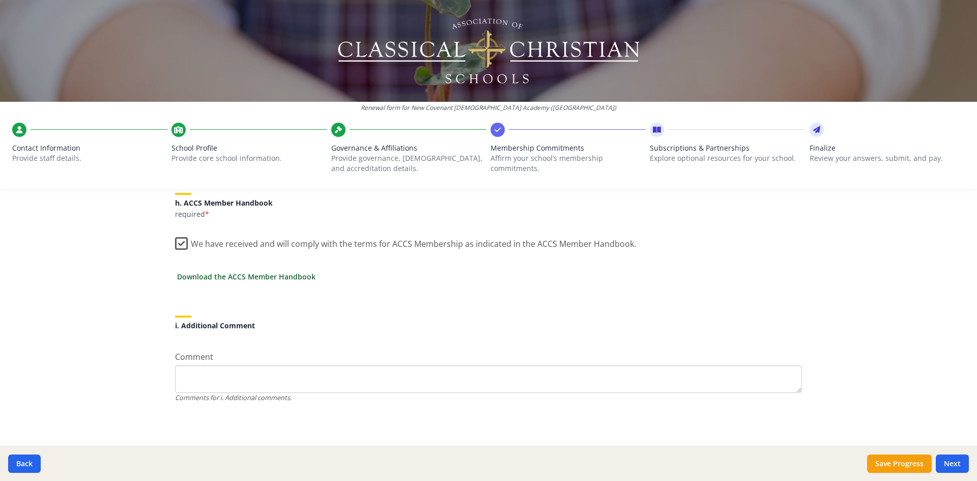
click at [237, 277] on link "Download the ACCS Member Handbook" at bounding box center [246, 276] width 138 height 11
click at [959, 461] on button "Next" at bounding box center [952, 463] width 33 height 18
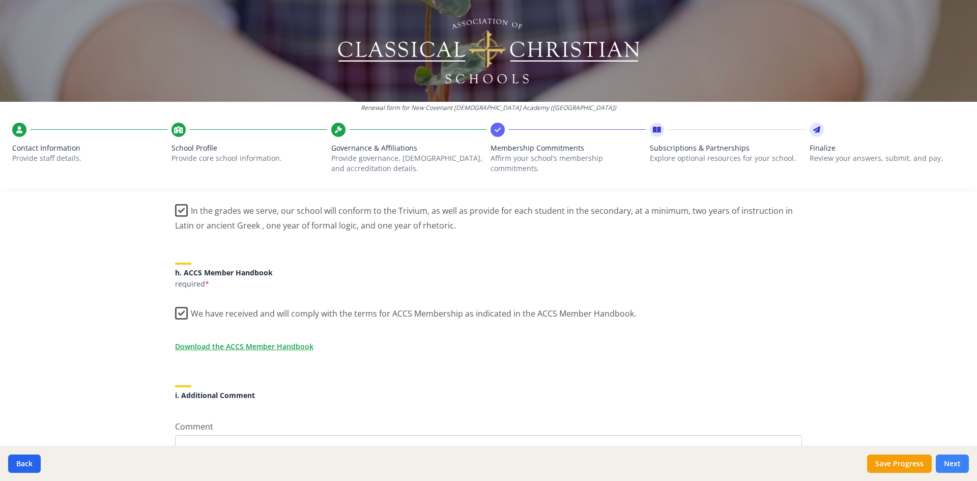
scroll to position [937, 0]
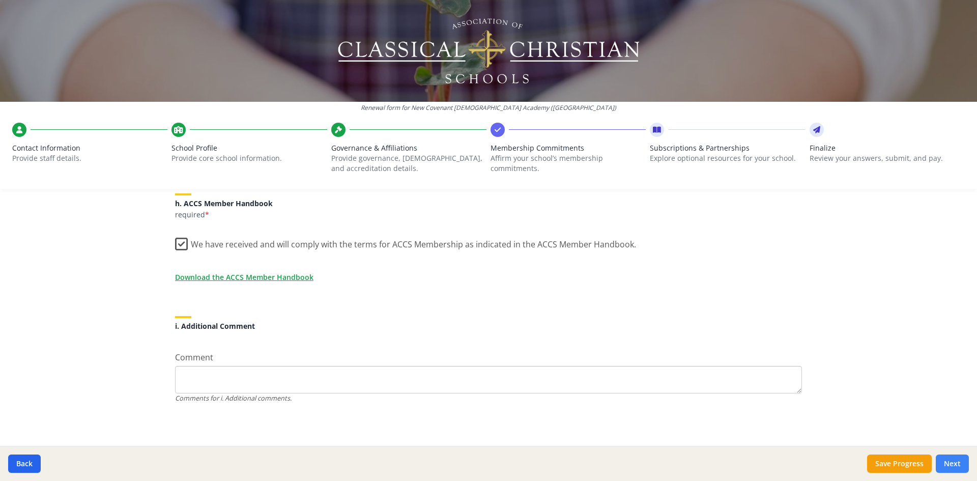
click at [957, 464] on button "Next" at bounding box center [952, 463] width 33 height 18
click at [954, 463] on button "Next" at bounding box center [952, 463] width 33 height 18
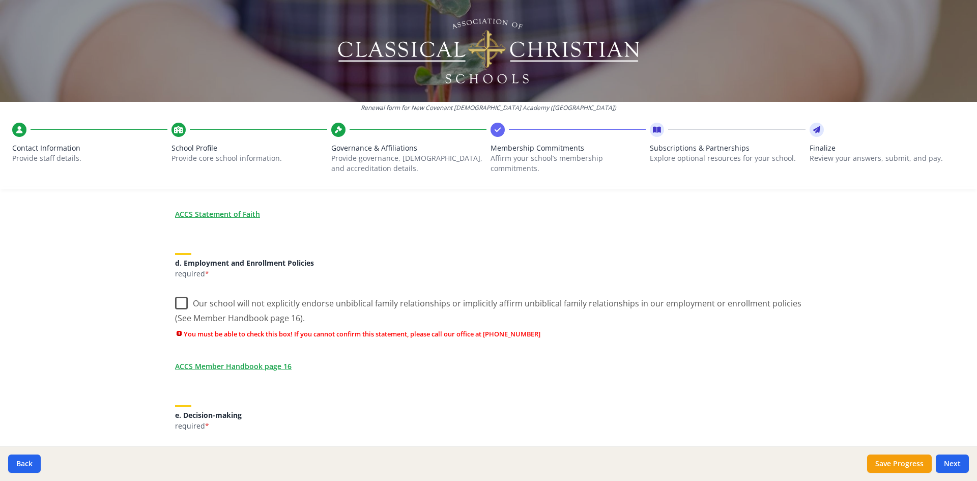
scroll to position [440, 0]
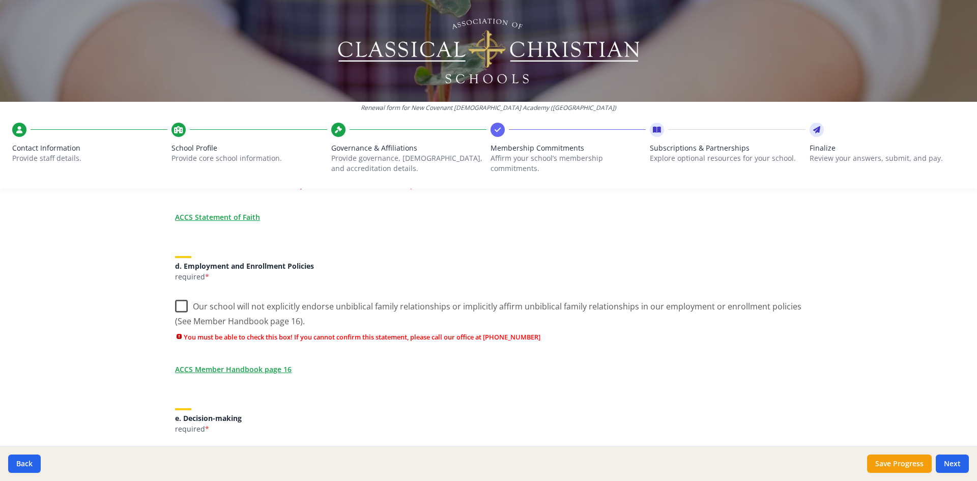
click at [181, 303] on label "Our school will not explicitly endorse unbiblical family relationships or impli…" at bounding box center [488, 310] width 627 height 34
click at [0, 0] on input "Our school will not explicitly endorse unbiblical family relationships or impli…" at bounding box center [0, 0] width 0 height 0
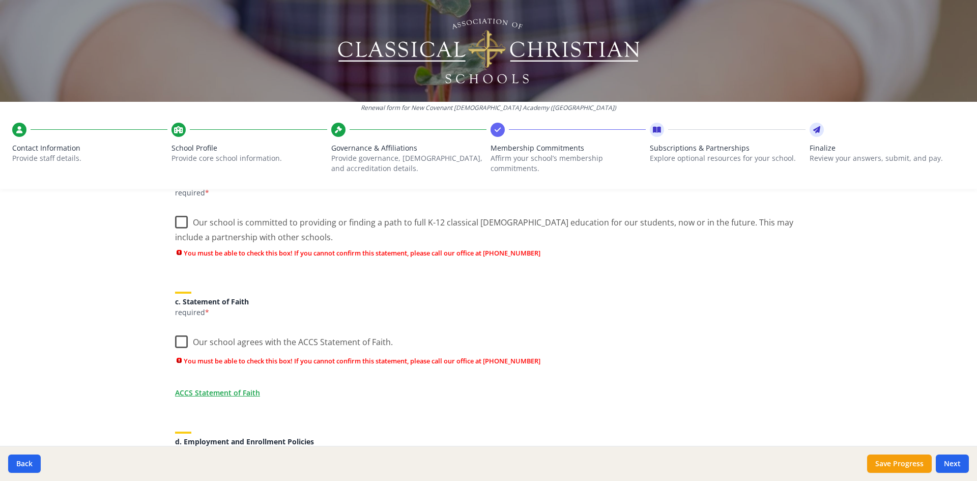
scroll to position [267, 0]
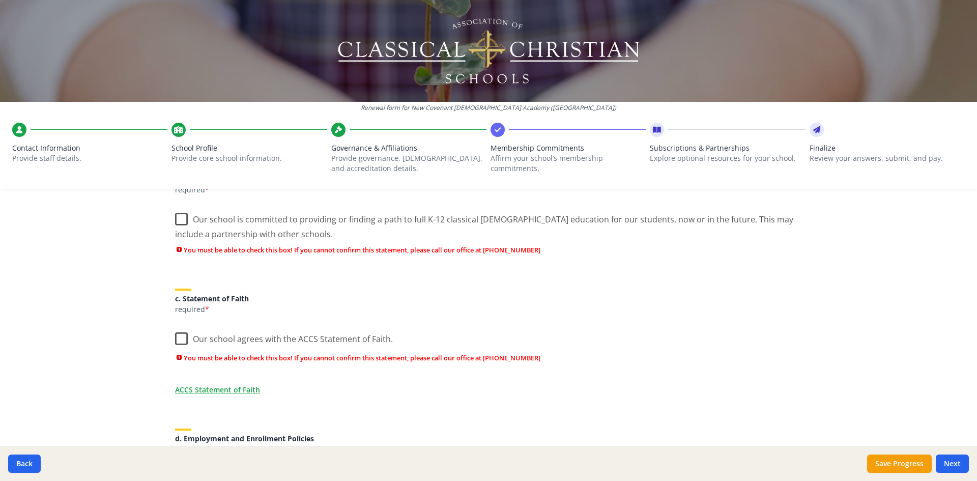
click at [178, 339] on label "Our school agrees with the ACCS Statement of Faith." at bounding box center [284, 337] width 218 height 22
click at [0, 0] on input "Our school agrees with the ACCS Statement of Faith." at bounding box center [0, 0] width 0 height 0
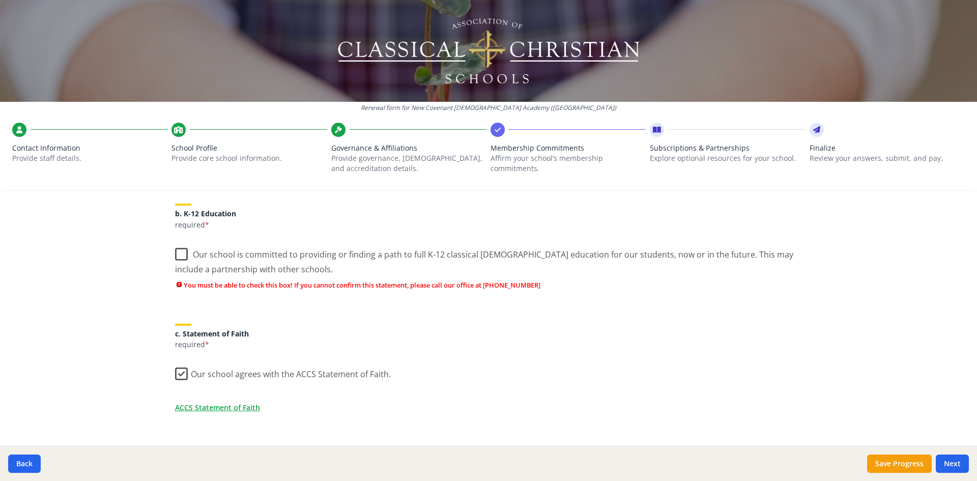
scroll to position [165, 0]
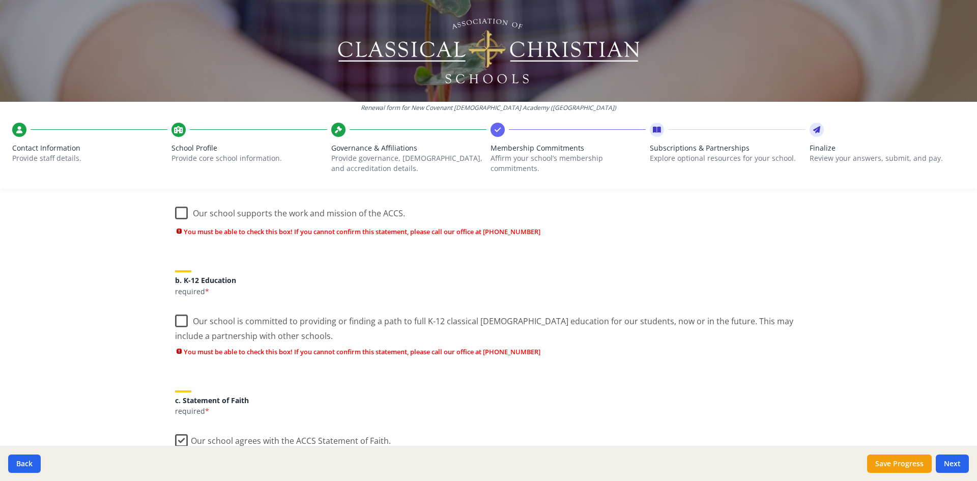
click at [175, 320] on label "Our school is committed to providing or finding a path to full K-12 classical […" at bounding box center [488, 325] width 627 height 34
click at [0, 0] on input "Our school is committed to providing or finding a path to full K-12 classical […" at bounding box center [0, 0] width 0 height 0
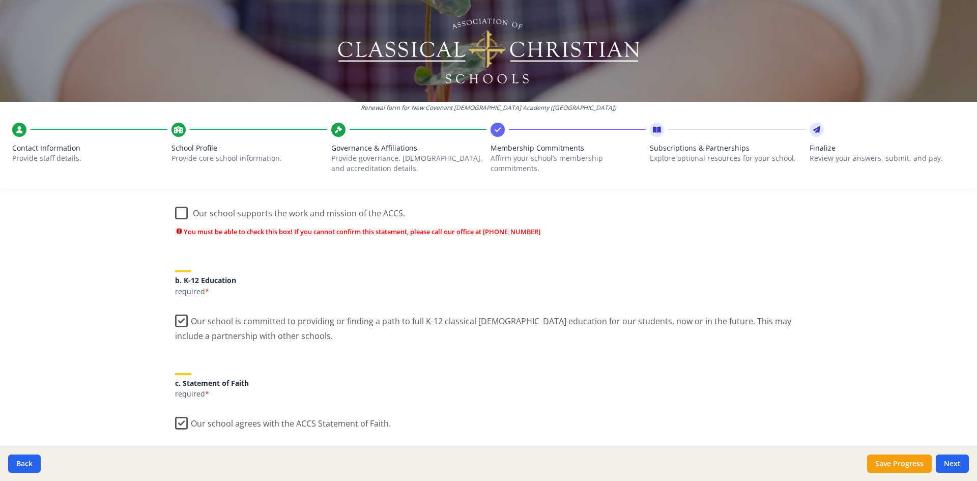
click at [175, 213] on label "Our school supports the work and mission of the ACCS." at bounding box center [290, 211] width 230 height 22
click at [0, 0] on input "Our school supports the work and mission of the ACCS." at bounding box center [0, 0] width 0 height 0
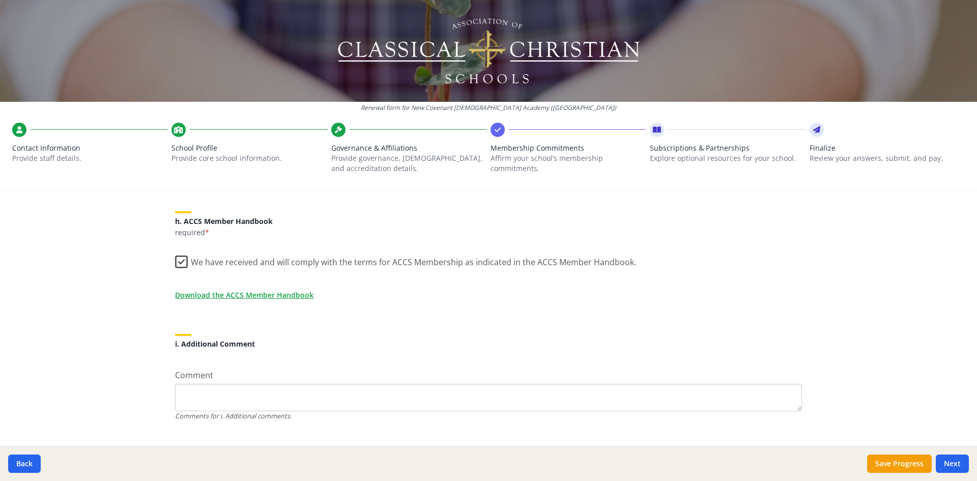
scroll to position [868, 0]
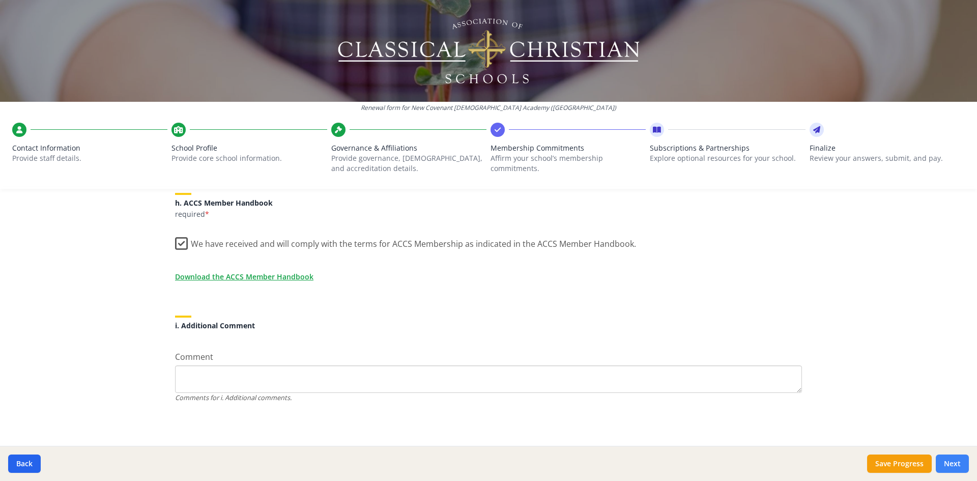
click at [957, 461] on button "Next" at bounding box center [952, 463] width 33 height 18
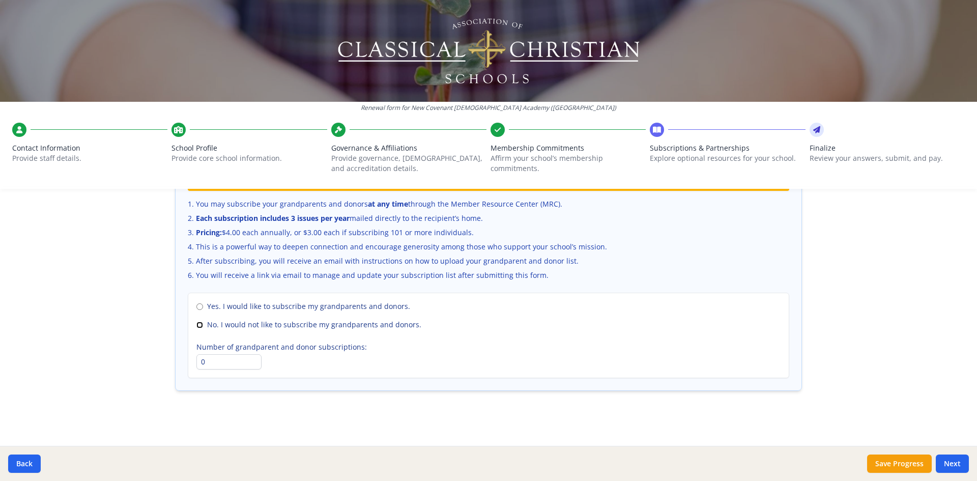
click at [196, 323] on input "No. I would not like to subscribe my grandparents and donors." at bounding box center [199, 325] width 7 height 7
radio input "true"
click at [960, 463] on button "Next" at bounding box center [952, 463] width 33 height 18
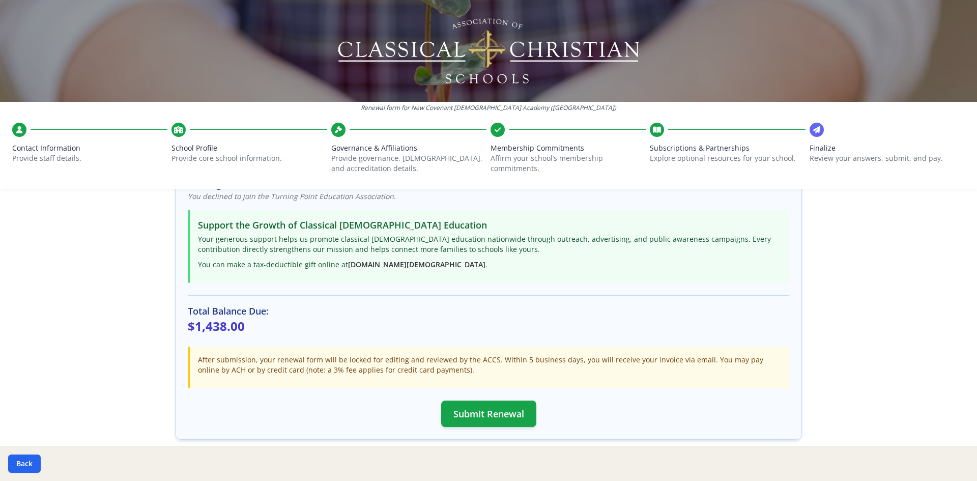
scroll to position [252, 0]
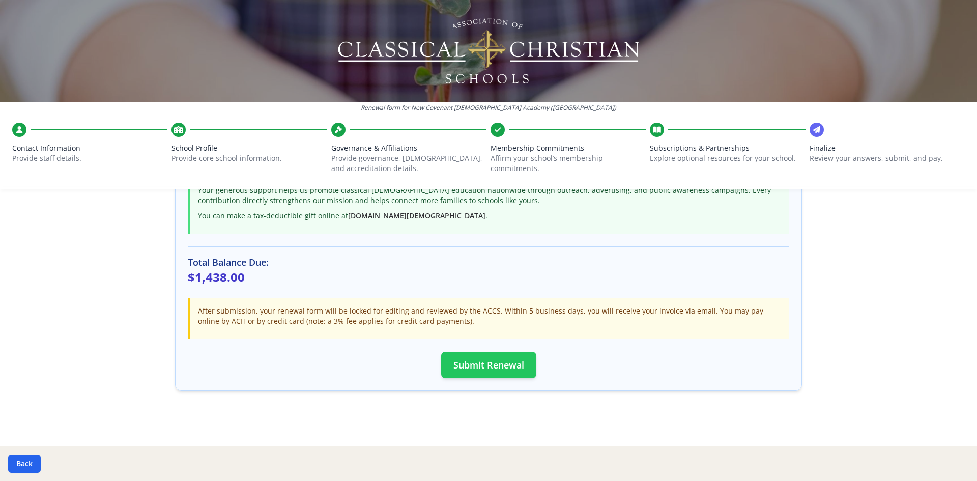
click at [483, 362] on button "Submit Renewal" at bounding box center [488, 365] width 95 height 26
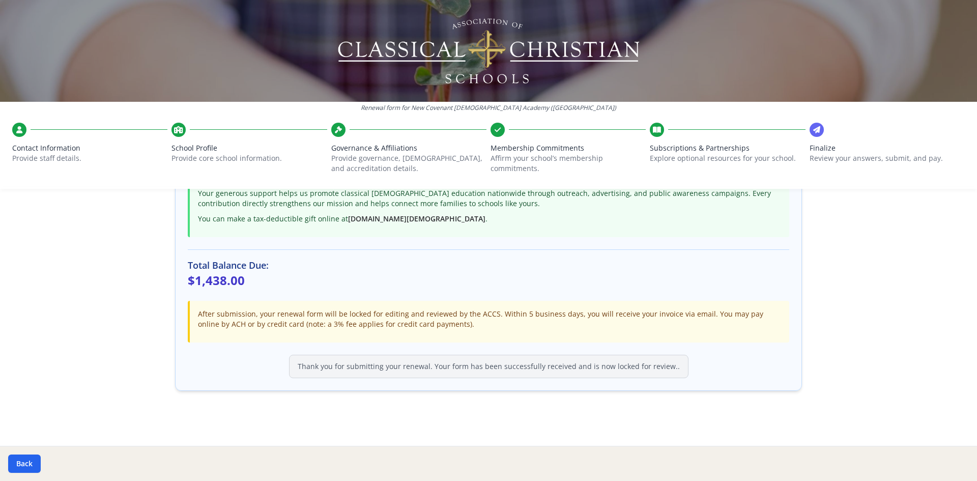
scroll to position [249, 0]
